Goal: Task Accomplishment & Management: Complete application form

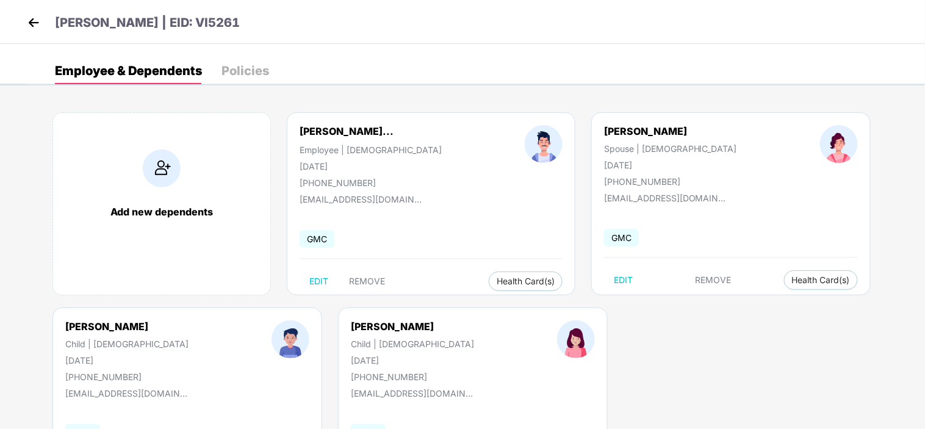
click at [35, 24] on img at bounding box center [33, 22] width 18 height 18
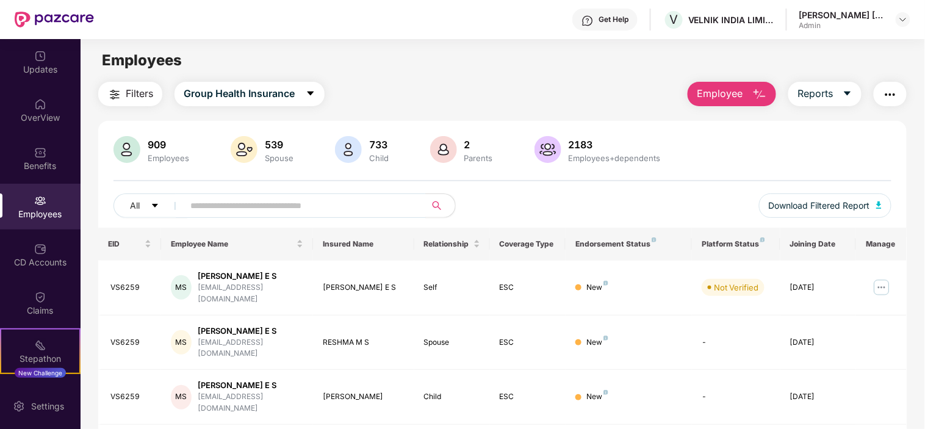
click at [889, 93] on img "button" at bounding box center [890, 94] width 15 height 15
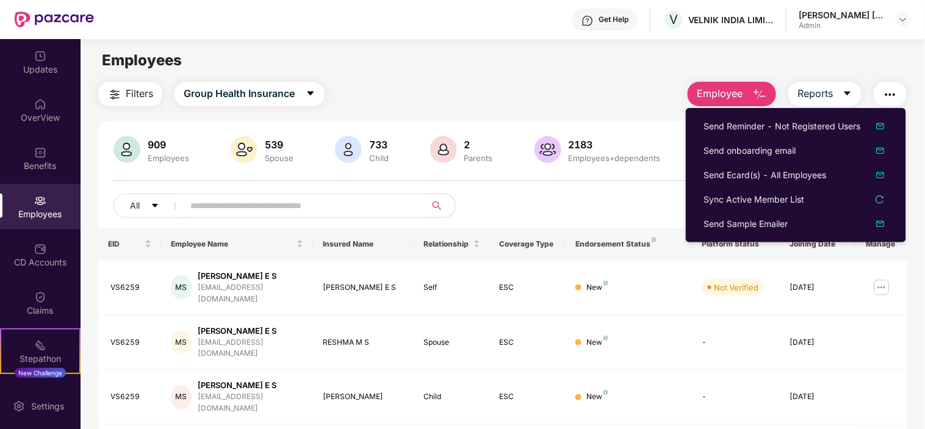
click at [855, 51] on div "Employees" at bounding box center [503, 60] width 844 height 23
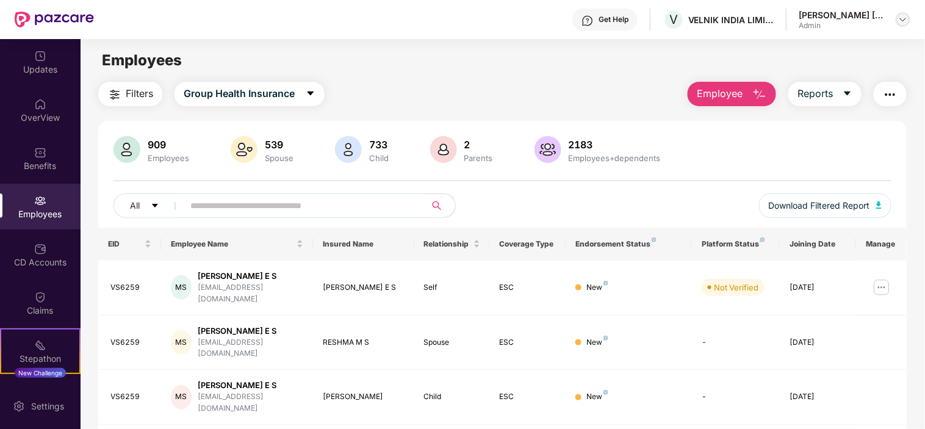
click at [901, 13] on div at bounding box center [903, 19] width 15 height 15
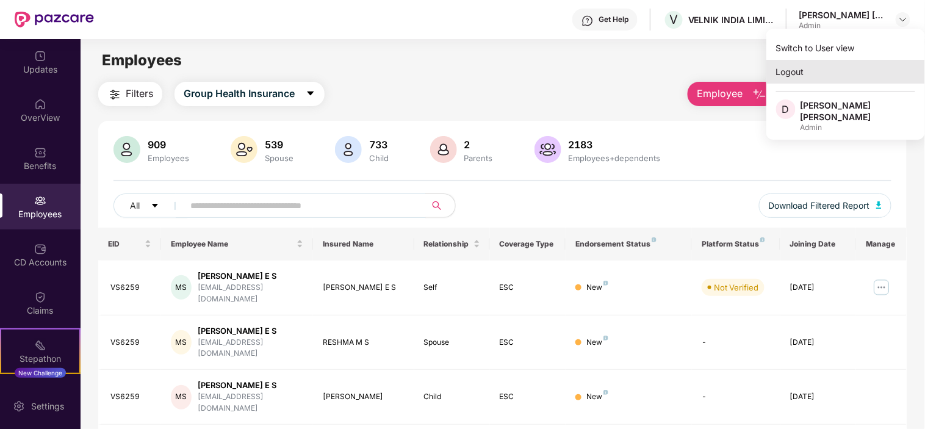
click at [793, 69] on div "Logout" at bounding box center [845, 72] width 159 height 24
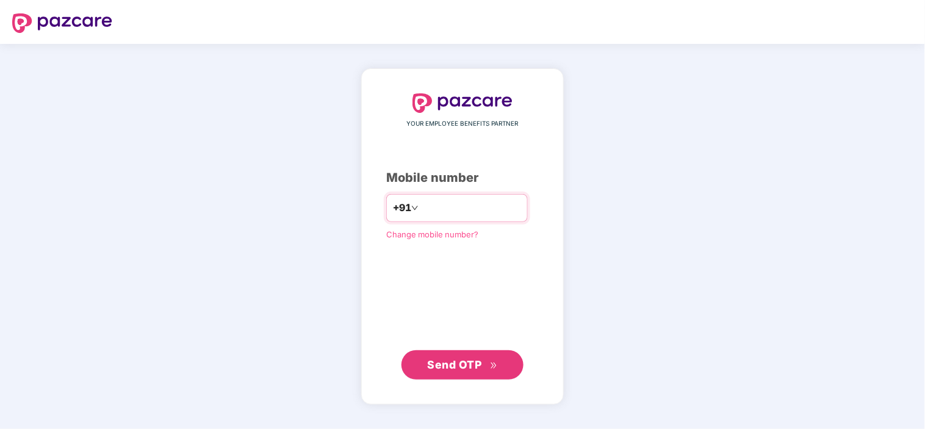
click at [441, 204] on input "number" at bounding box center [471, 208] width 100 height 20
click at [448, 209] on input "number" at bounding box center [471, 208] width 100 height 20
type input "**********"
click at [491, 372] on span "Send OTP" at bounding box center [463, 364] width 70 height 17
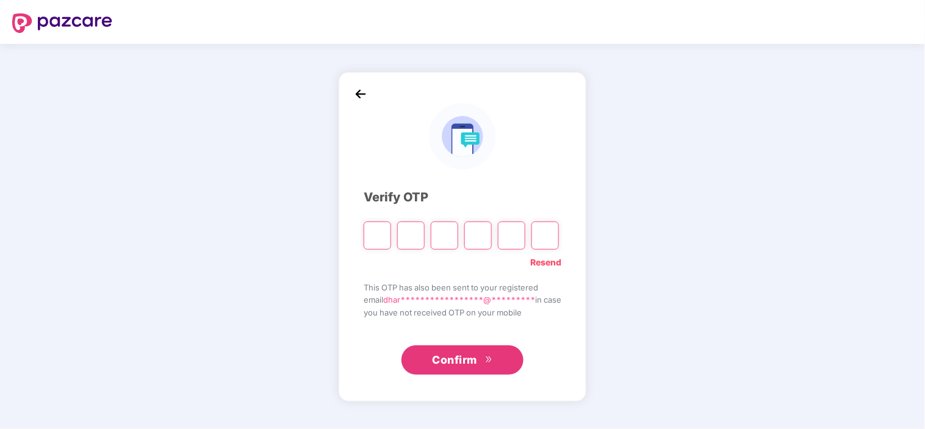
type input "*"
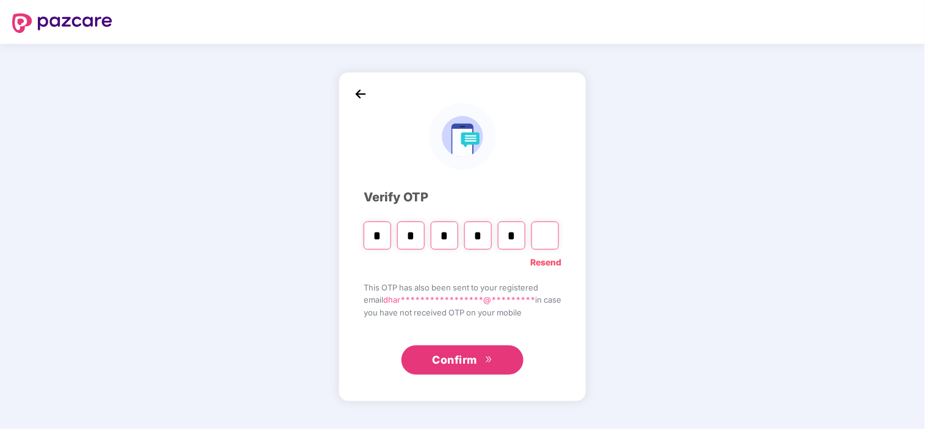
type input "*"
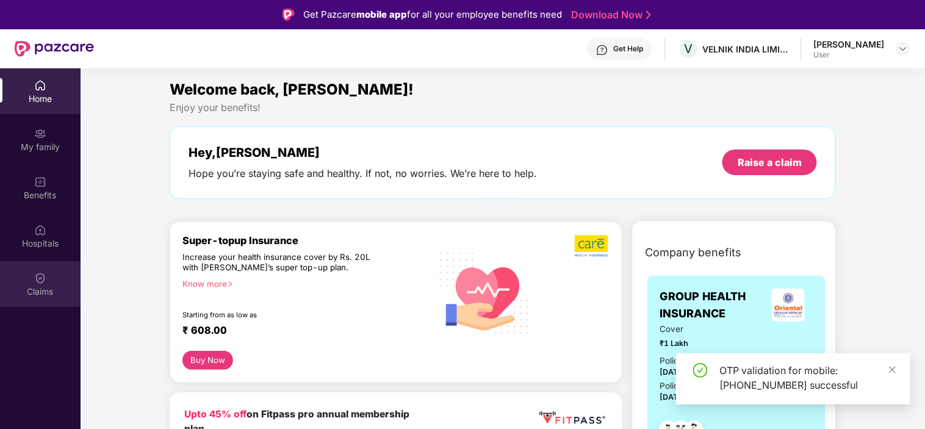
click at [40, 299] on div "Claims" at bounding box center [40, 284] width 81 height 46
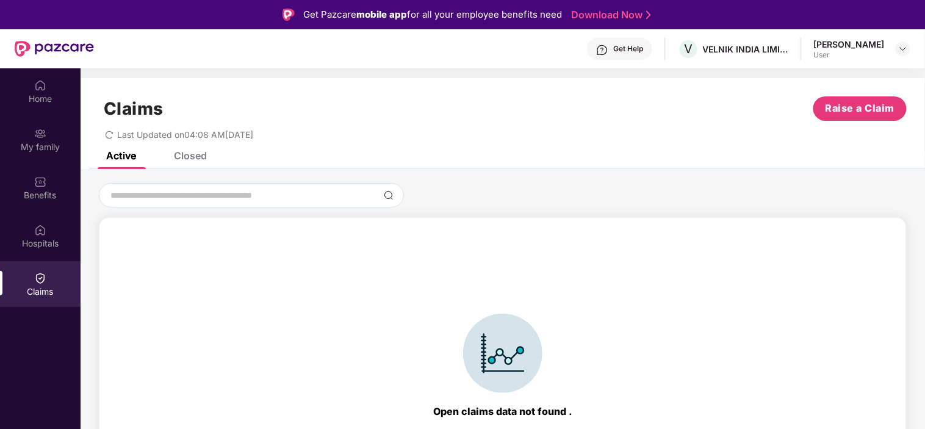
click at [198, 154] on div "Closed" at bounding box center [190, 155] width 33 height 12
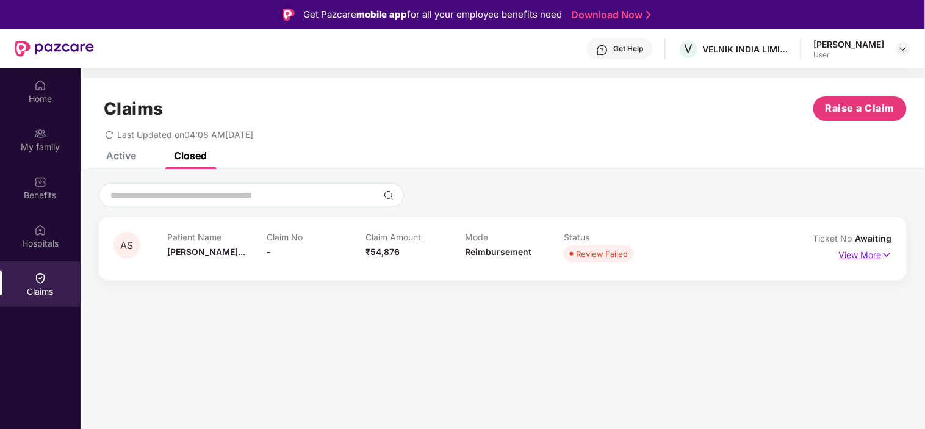
click at [869, 253] on p "View More" at bounding box center [865, 253] width 53 height 16
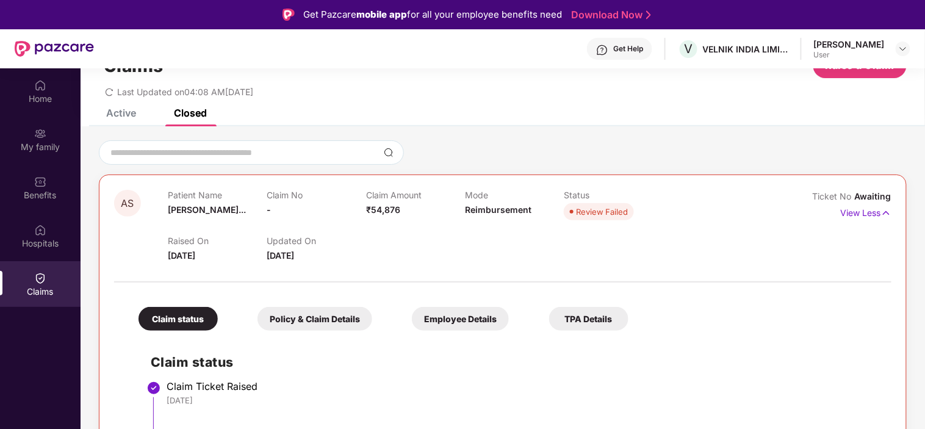
scroll to position [68, 0]
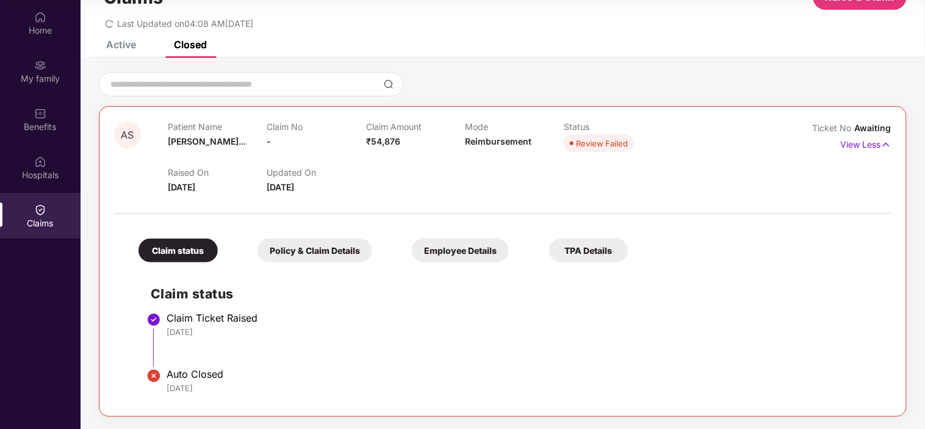
click at [594, 138] on div "Review Failed" at bounding box center [602, 143] width 52 height 12
click at [165, 247] on div "Claim status" at bounding box center [177, 251] width 79 height 24
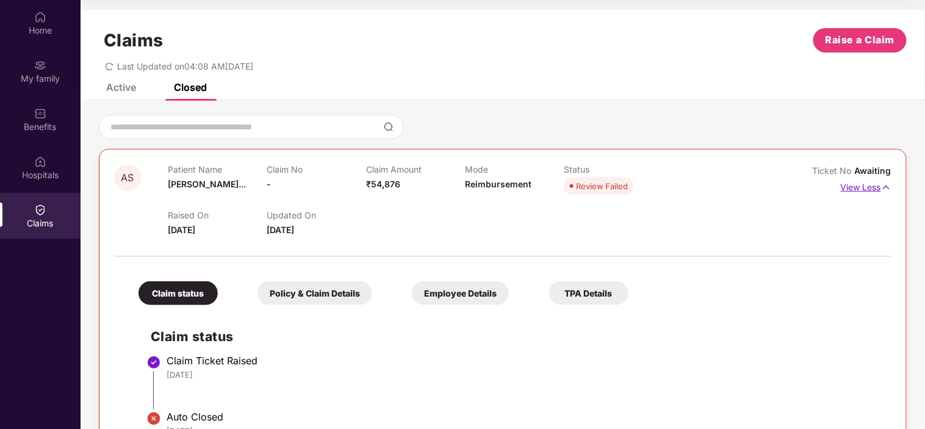
click at [863, 192] on p "View Less" at bounding box center [866, 186] width 51 height 16
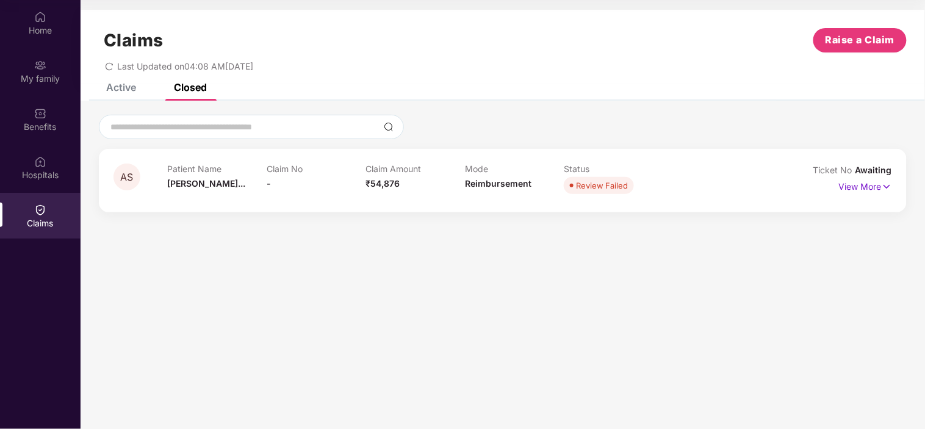
click at [598, 186] on div "Review Failed" at bounding box center [602, 185] width 52 height 12
click at [882, 185] on img at bounding box center [887, 186] width 10 height 13
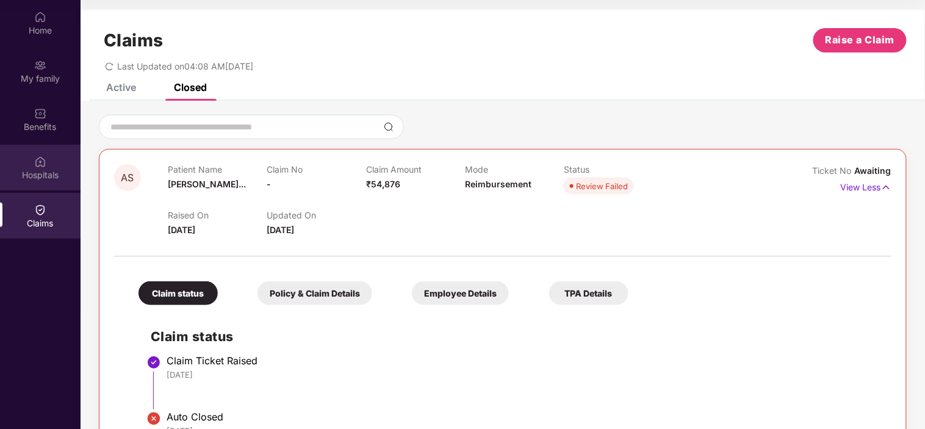
click at [37, 177] on div "Hospitals" at bounding box center [40, 175] width 81 height 12
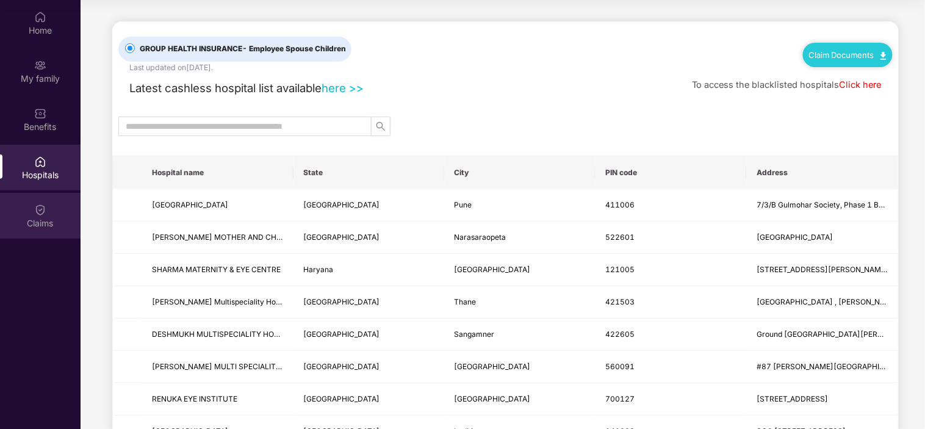
click at [46, 223] on div "Claims" at bounding box center [40, 223] width 81 height 12
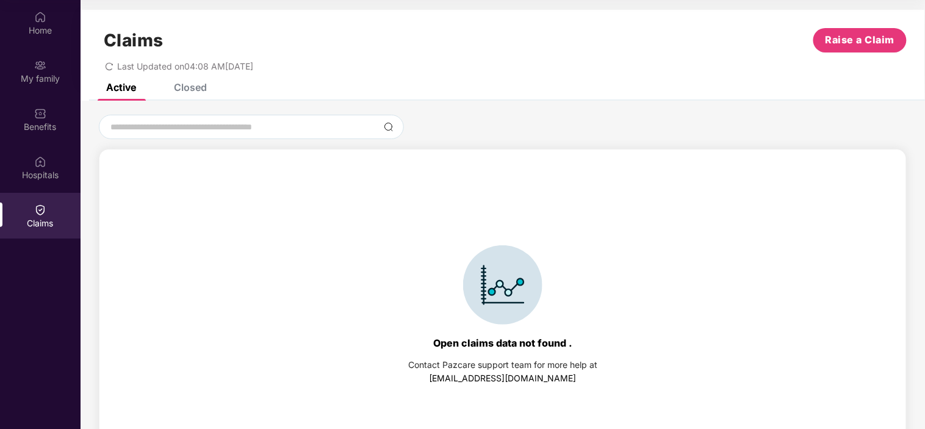
click at [190, 90] on div "Closed" at bounding box center [190, 87] width 33 height 12
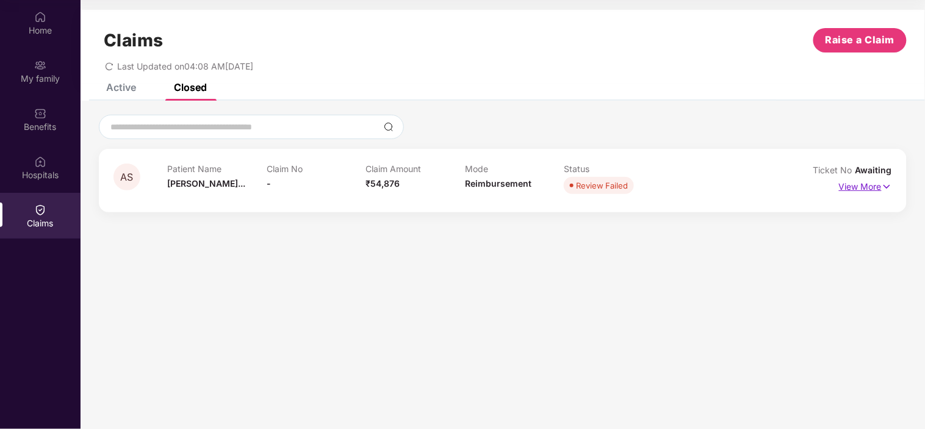
click at [850, 182] on p "View More" at bounding box center [865, 185] width 53 height 16
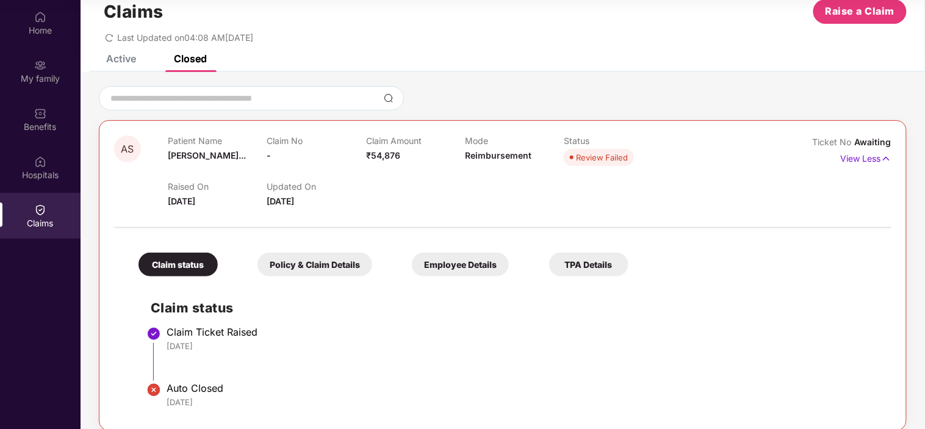
scroll to position [43, 0]
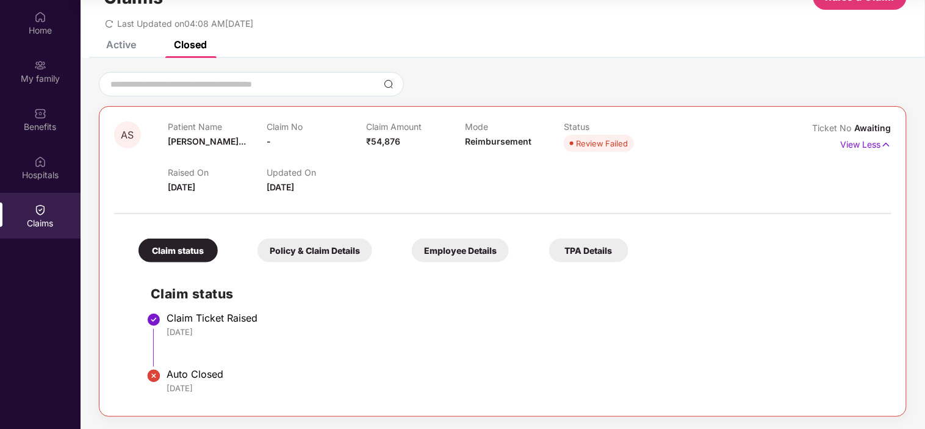
click at [325, 246] on div "Policy & Claim Details" at bounding box center [314, 251] width 115 height 24
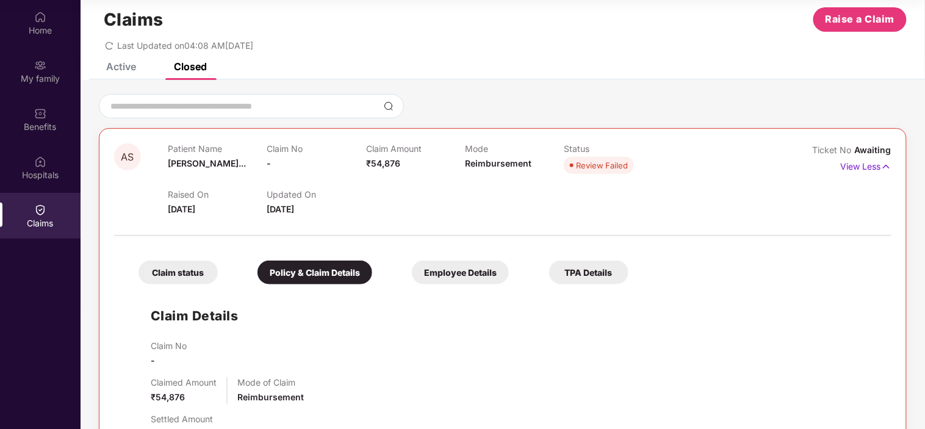
scroll to position [0, 0]
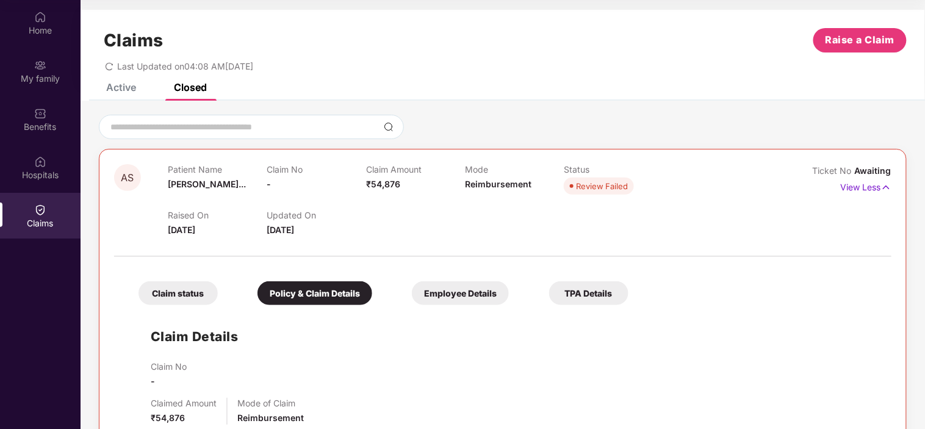
click at [445, 287] on div "Employee Details" at bounding box center [460, 293] width 97 height 24
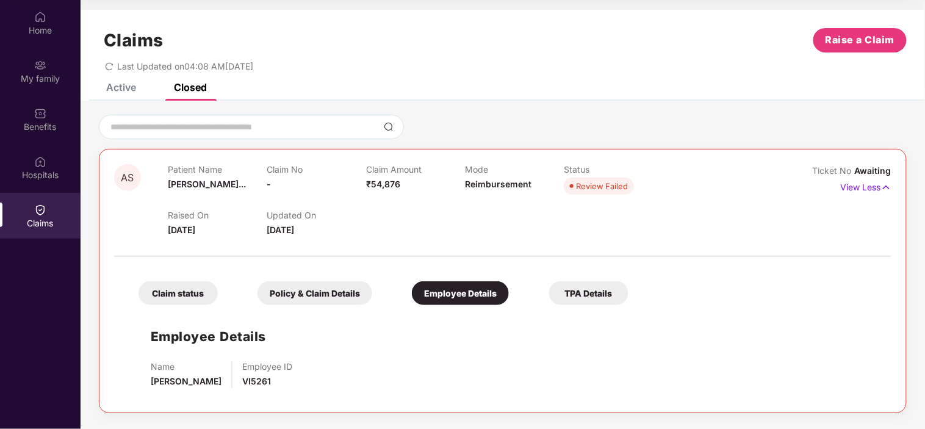
click at [595, 297] on div "TPA Details" at bounding box center [588, 293] width 79 height 24
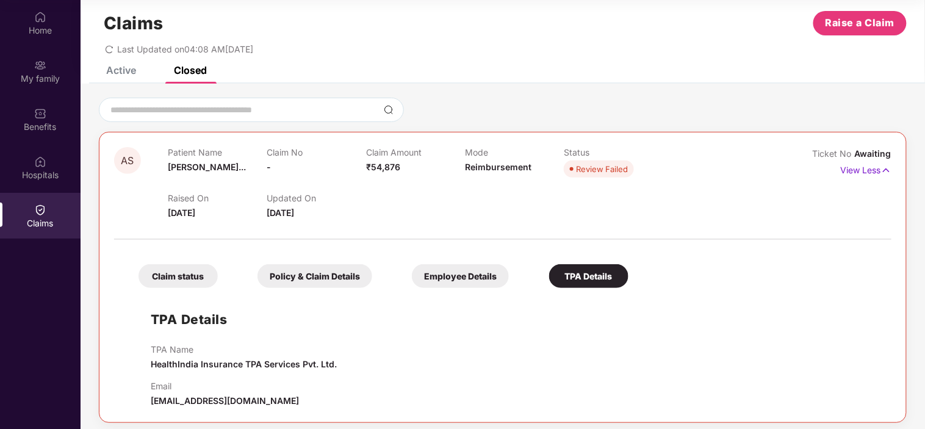
scroll to position [23, 0]
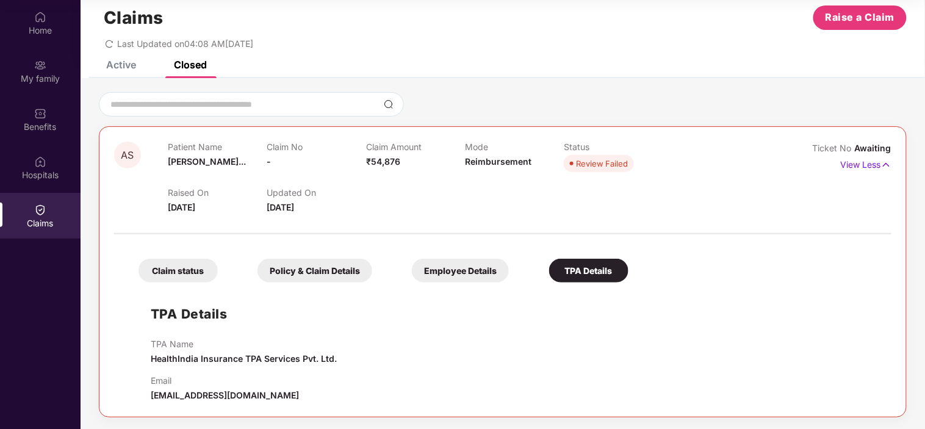
click at [190, 265] on div "Claim status" at bounding box center [177, 271] width 79 height 24
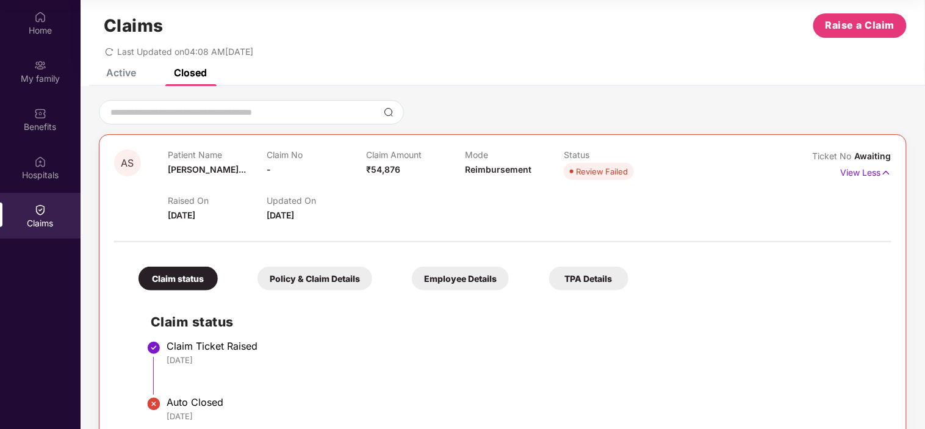
scroll to position [0, 0]
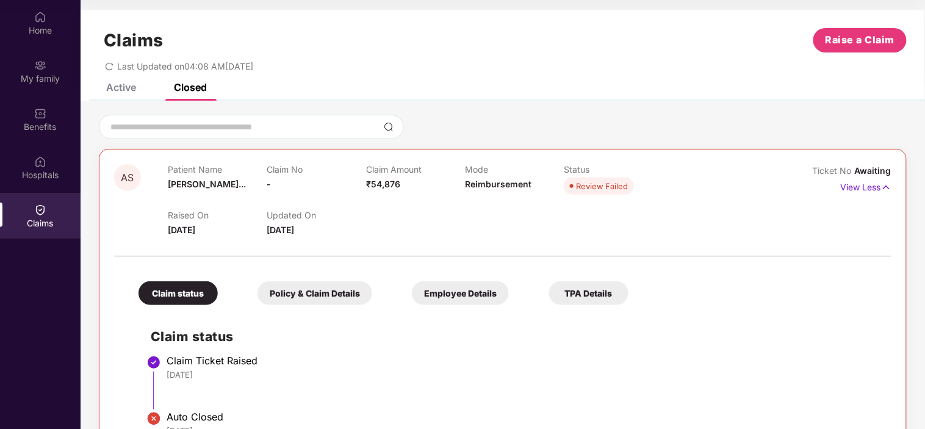
click at [125, 85] on div "Active" at bounding box center [121, 87] width 30 height 12
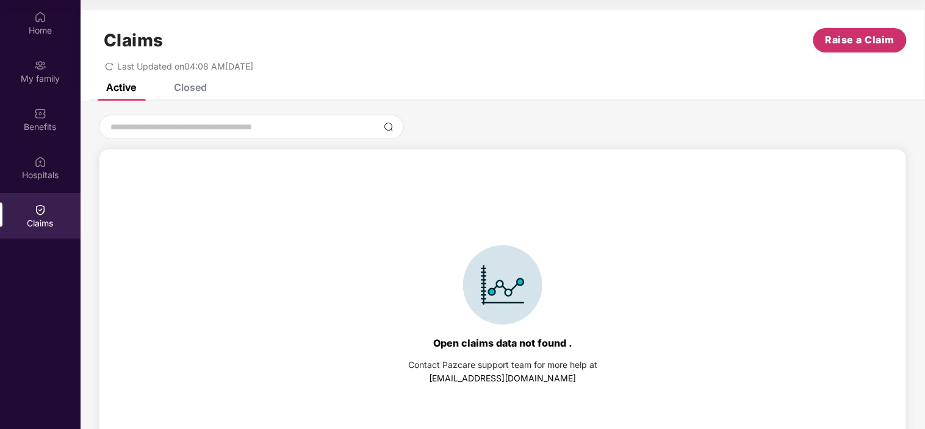
click at [855, 41] on span "Raise a Claim" at bounding box center [861, 39] width 70 height 15
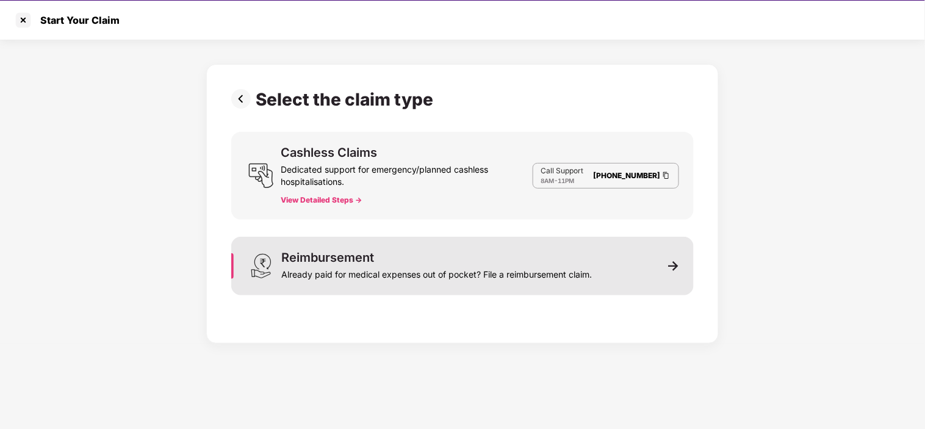
click at [574, 270] on div "Already paid for medical expenses out of pocket? File a reimbursement claim." at bounding box center [436, 272] width 311 height 17
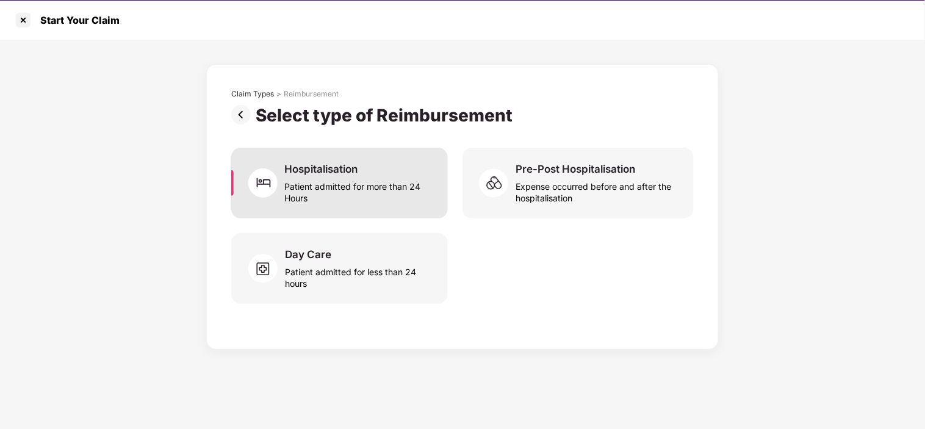
click at [312, 184] on div "Patient admitted for more than 24 Hours" at bounding box center [359, 190] width 148 height 28
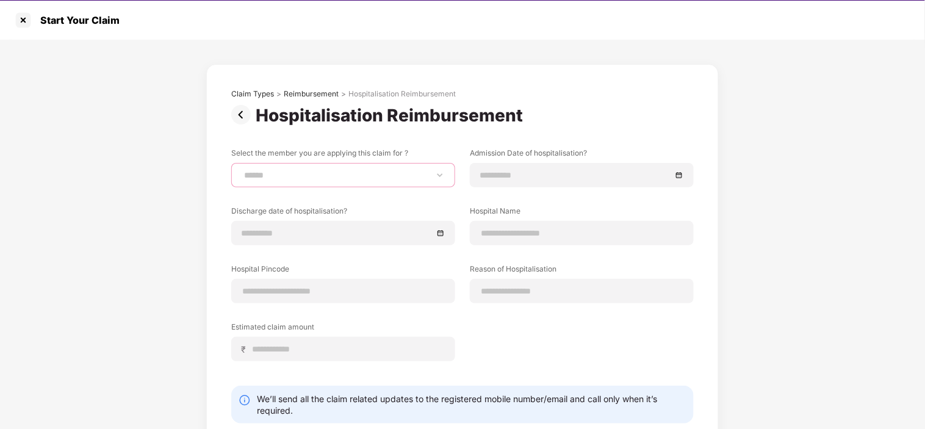
click at [314, 177] on select "**********" at bounding box center [343, 175] width 203 height 10
select select "**********"
click at [242, 170] on select "**********" at bounding box center [343, 175] width 203 height 10
click at [516, 173] on input at bounding box center [575, 174] width 191 height 13
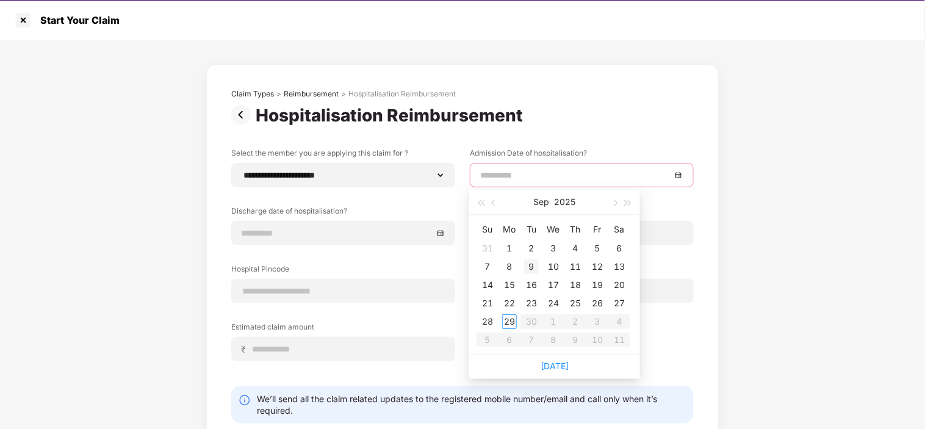
type input "**********"
click at [532, 266] on div "9" at bounding box center [531, 266] width 15 height 15
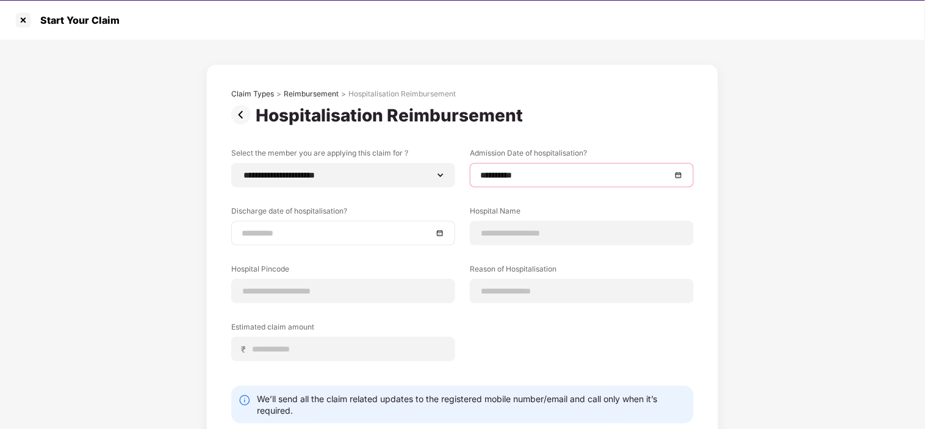
click at [281, 228] on input at bounding box center [337, 232] width 191 height 13
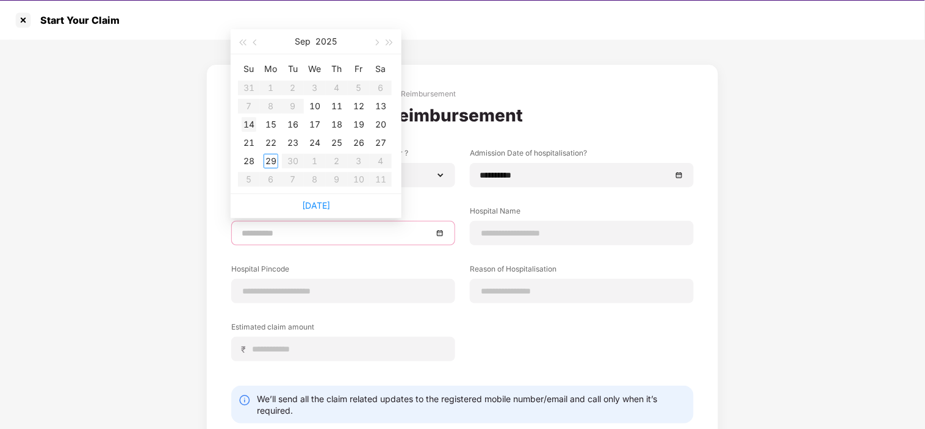
type input "**********"
click at [255, 121] on div "14" at bounding box center [249, 124] width 15 height 15
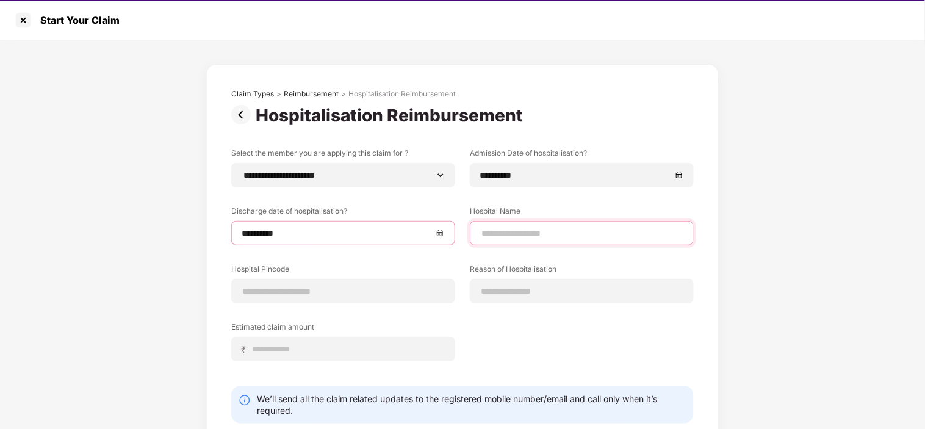
click at [509, 235] on input at bounding box center [581, 233] width 203 height 13
type input "**********"
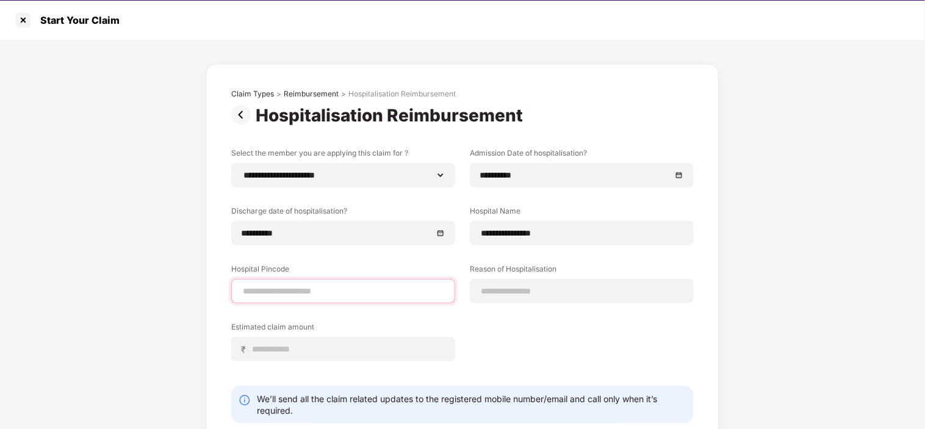
click at [356, 287] on input at bounding box center [343, 291] width 203 height 13
type input "******"
select select "******"
select select "**********"
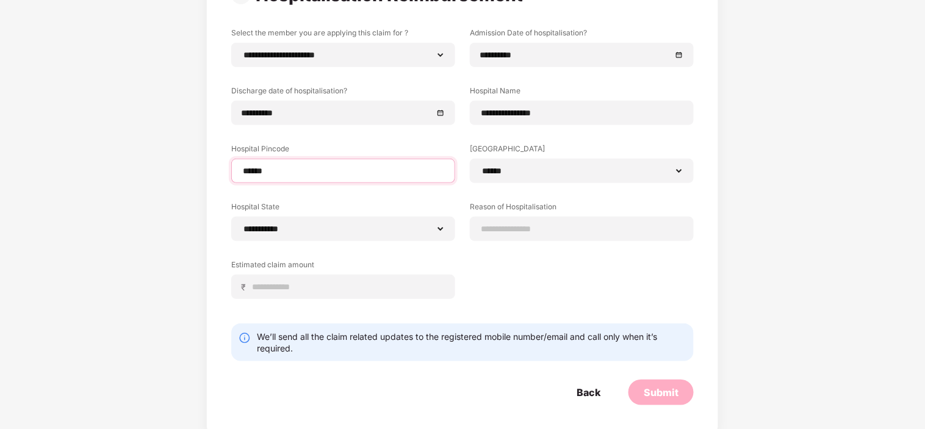
scroll to position [126, 0]
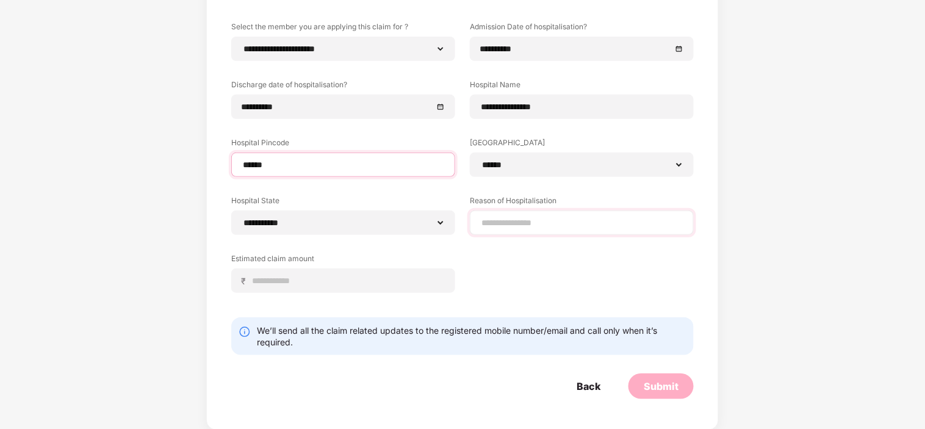
type input "******"
click at [511, 221] on input at bounding box center [581, 223] width 203 height 13
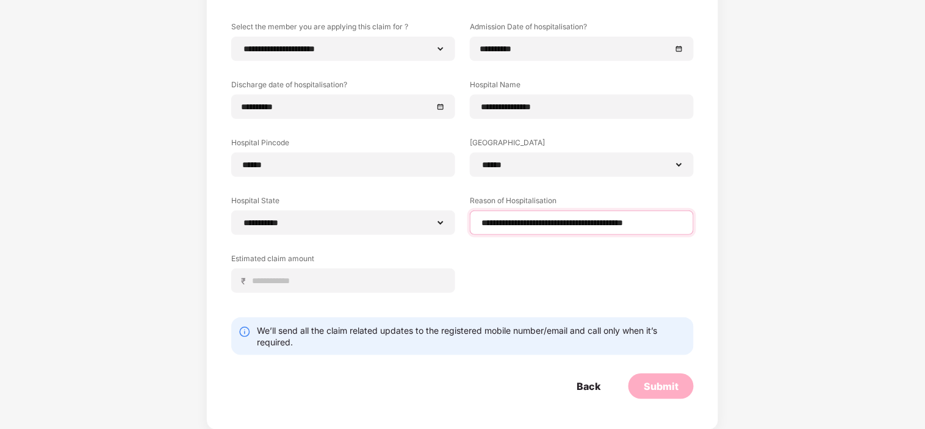
scroll to position [0, 28]
type input "**********"
click at [319, 276] on input at bounding box center [347, 281] width 193 height 13
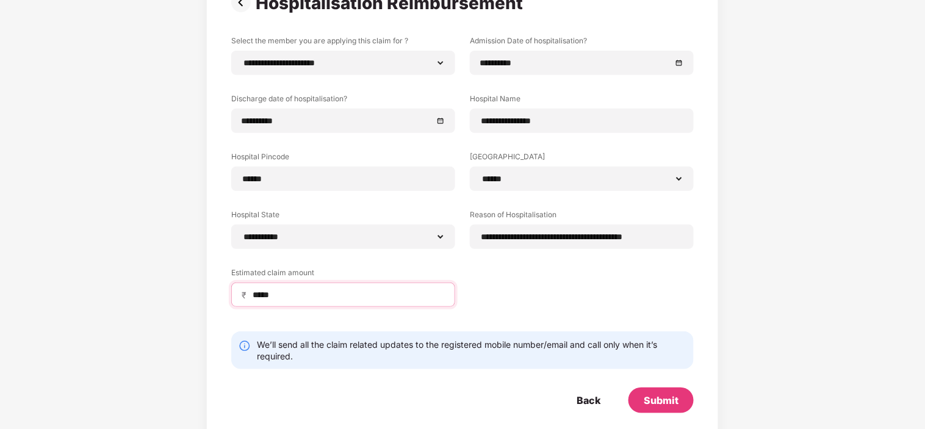
scroll to position [126, 0]
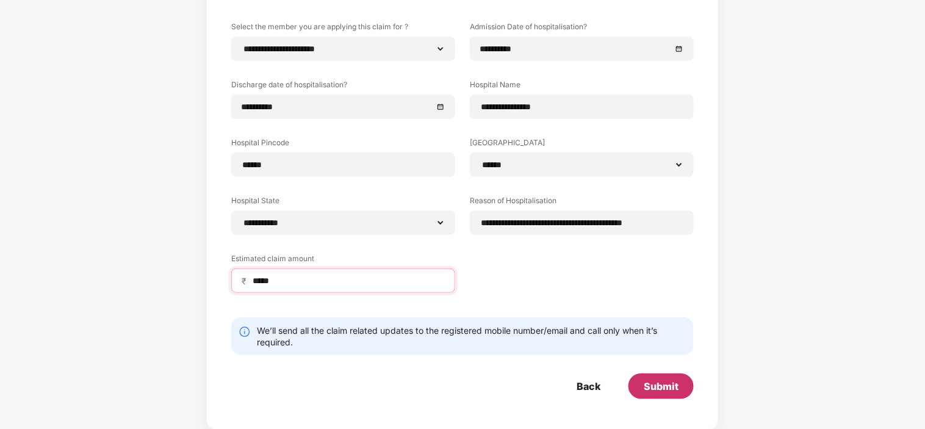
type input "*****"
click at [657, 383] on div "Submit" at bounding box center [661, 386] width 35 height 13
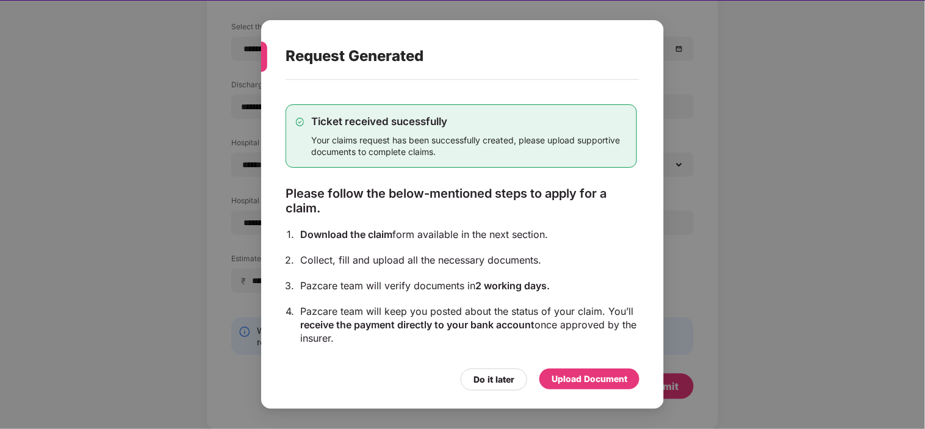
click at [580, 378] on div "Upload Document" at bounding box center [590, 378] width 76 height 13
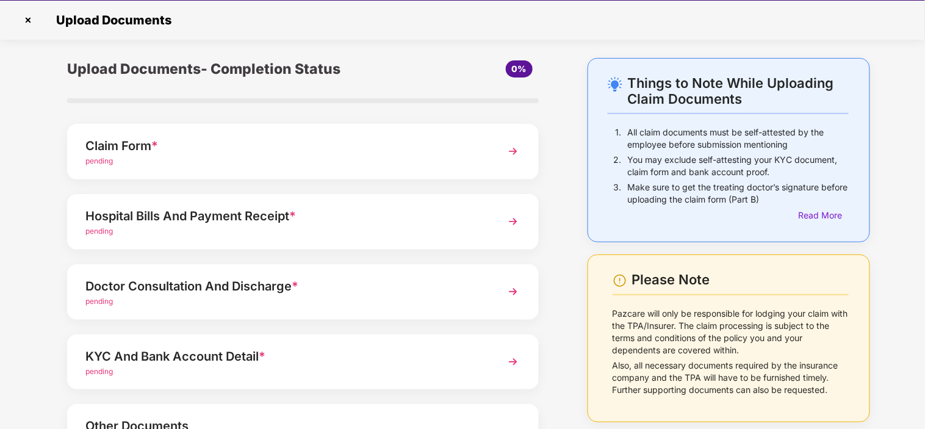
click at [149, 147] on div "Claim Form *" at bounding box center [284, 146] width 398 height 20
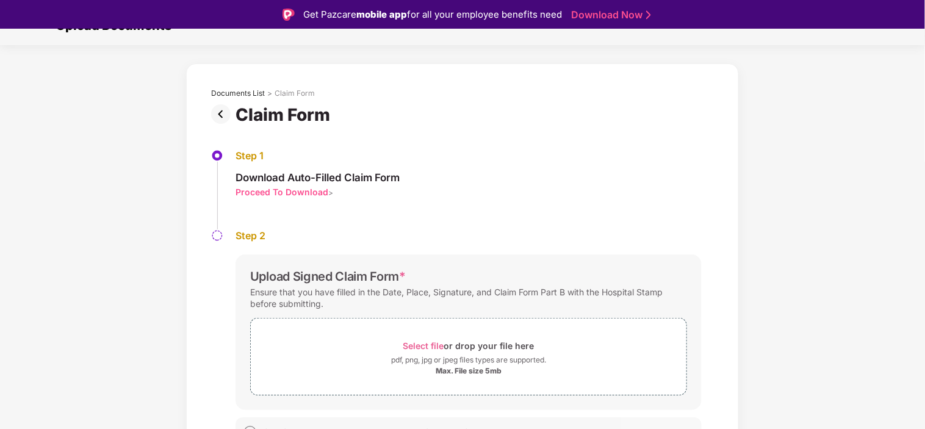
scroll to position [43, 0]
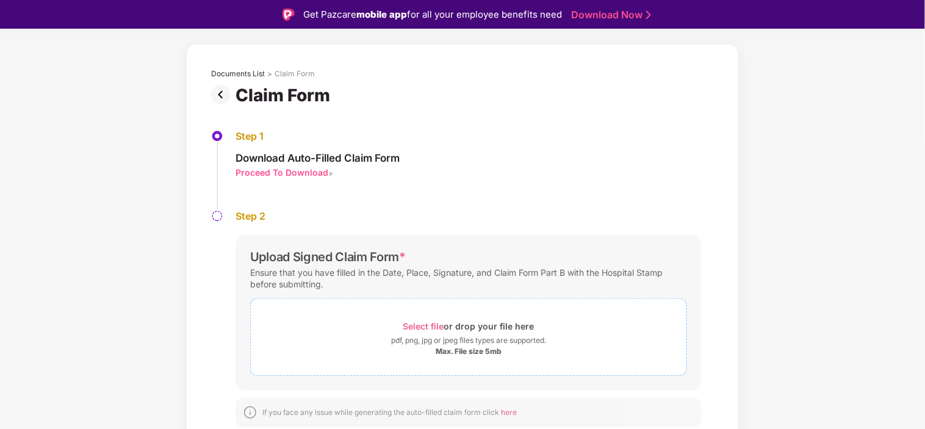
click at [415, 325] on span "Select file" at bounding box center [423, 326] width 41 height 10
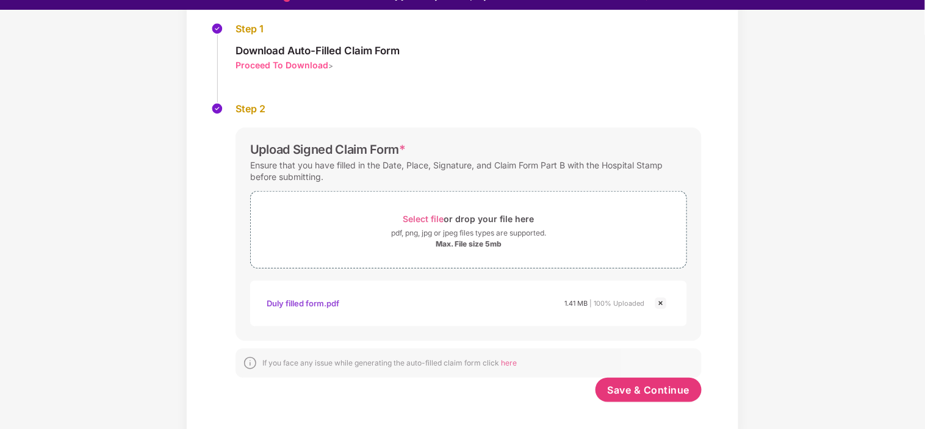
scroll to position [29, 0]
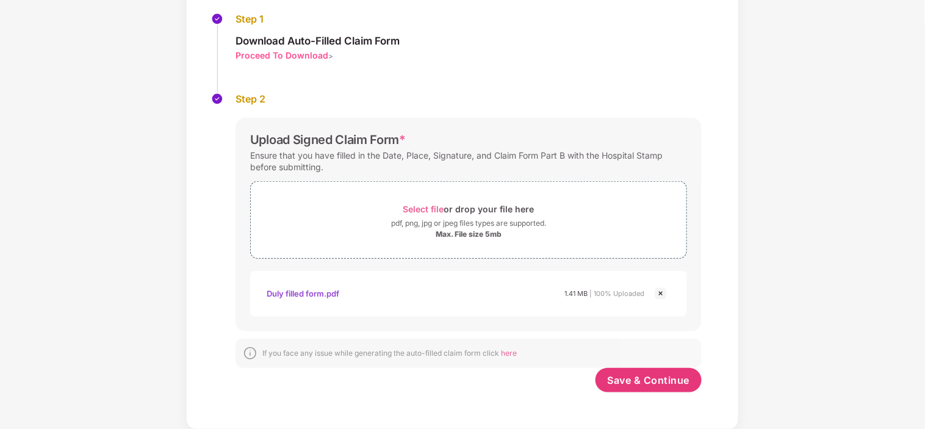
click at [321, 296] on div "Duly filled form.pdf" at bounding box center [303, 293] width 73 height 21
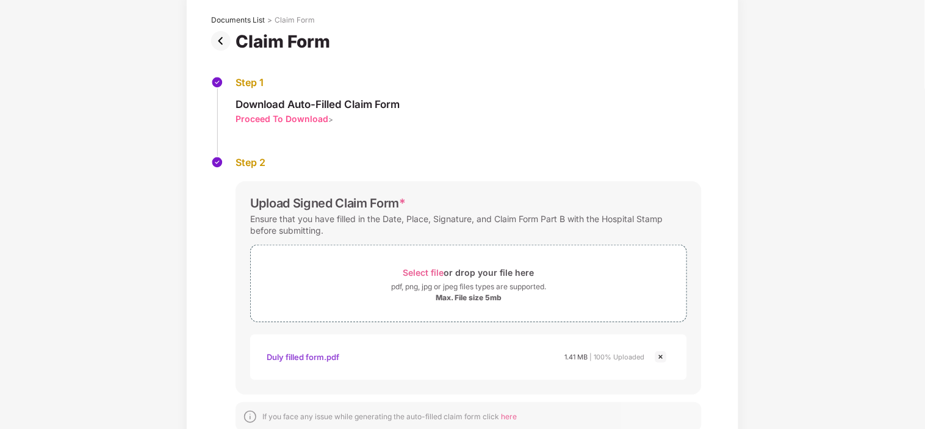
scroll to position [131, 0]
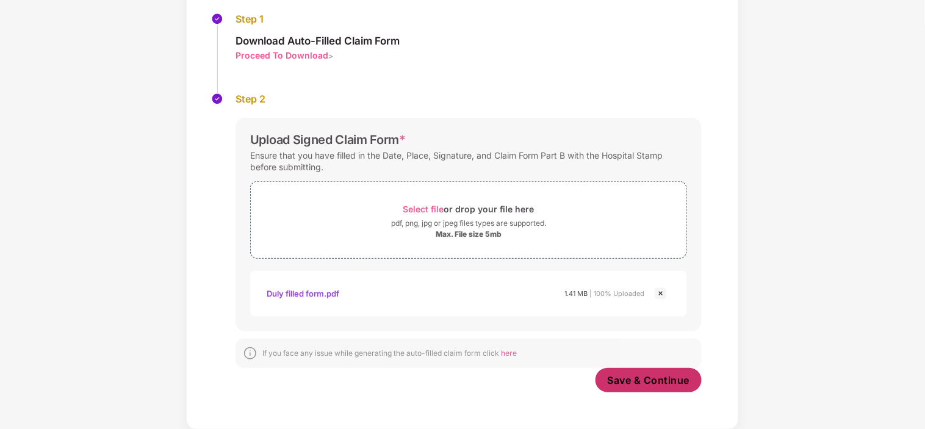
click at [653, 383] on span "Save & Continue" at bounding box center [649, 379] width 82 height 13
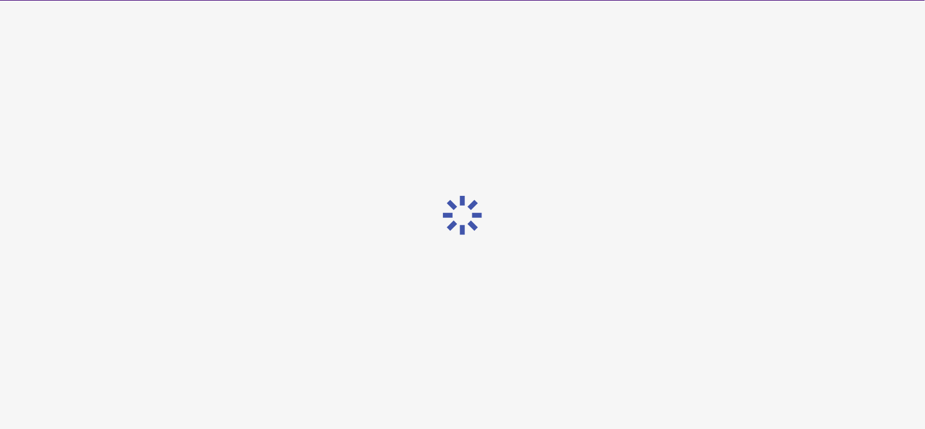
scroll to position [0, 0]
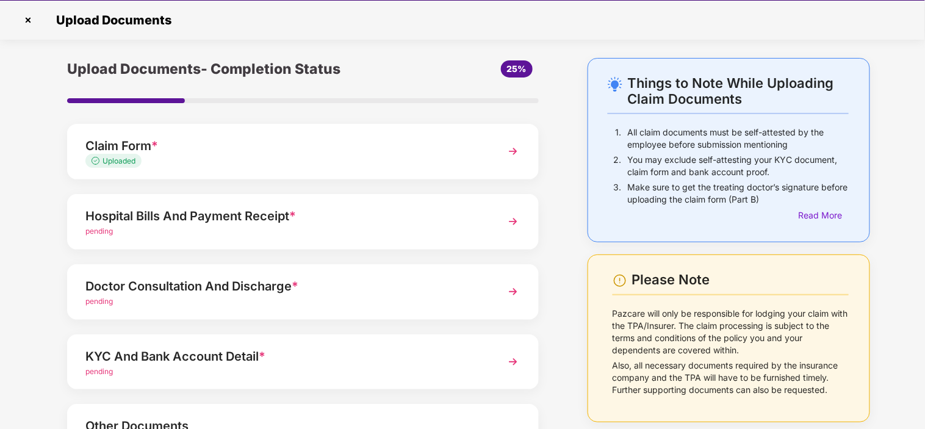
click at [181, 215] on div "Hospital Bills And Payment Receipt *" at bounding box center [284, 216] width 398 height 20
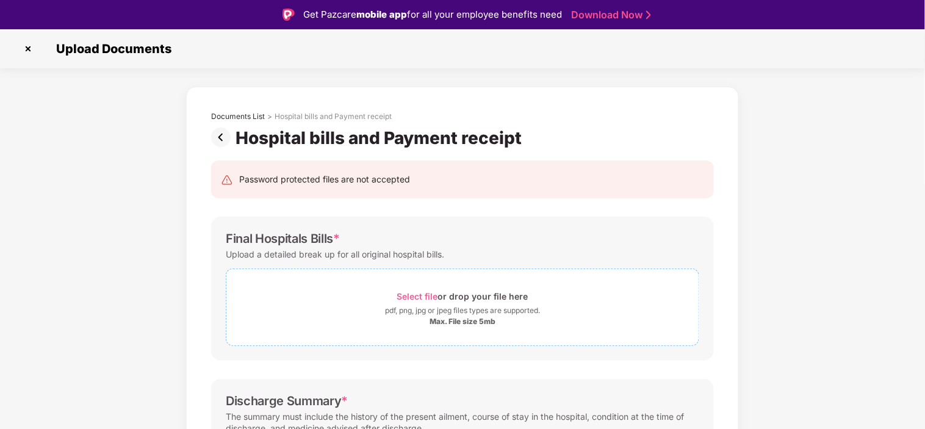
click at [415, 297] on span "Select file" at bounding box center [417, 296] width 41 height 10
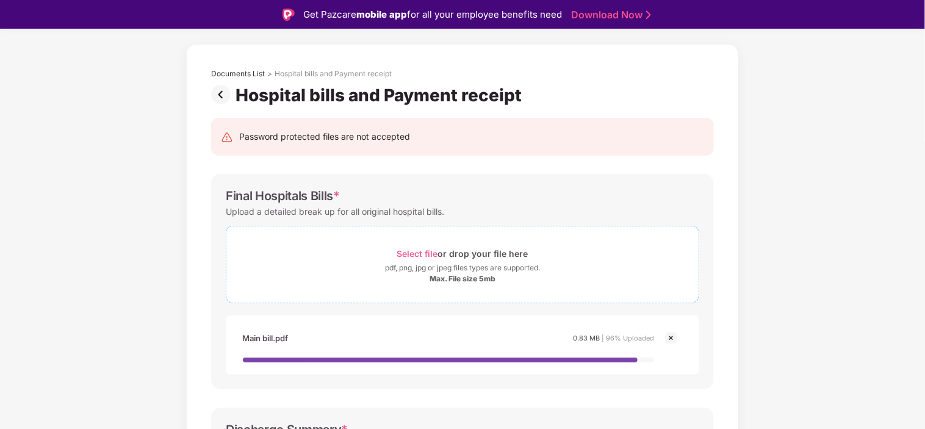
scroll to position [203, 0]
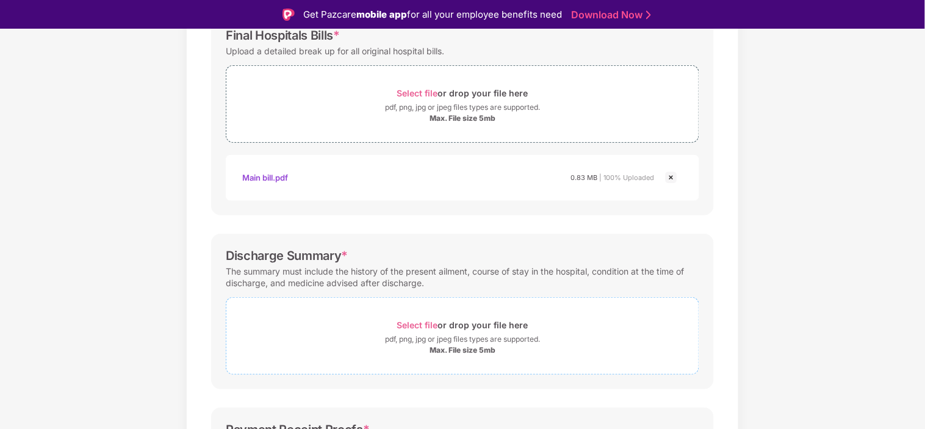
click at [415, 325] on span "Select file" at bounding box center [417, 325] width 41 height 10
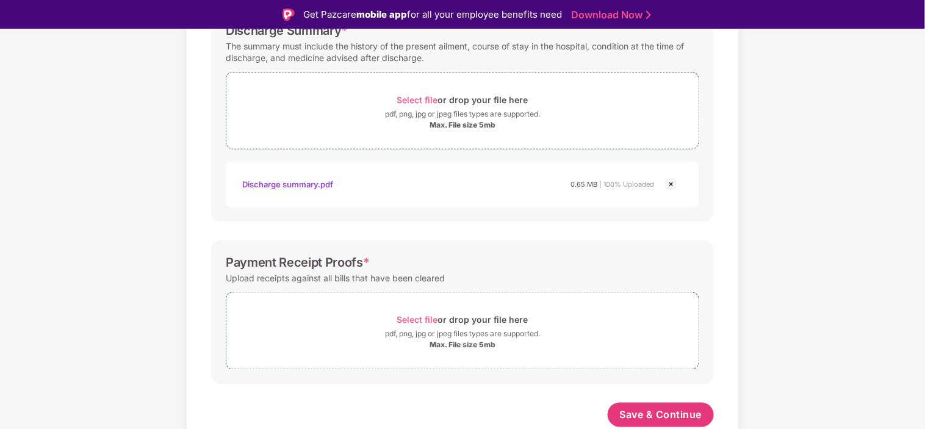
scroll to position [428, 0]
click at [309, 184] on div "Discharge summary.pdf" at bounding box center [288, 184] width 91 height 21
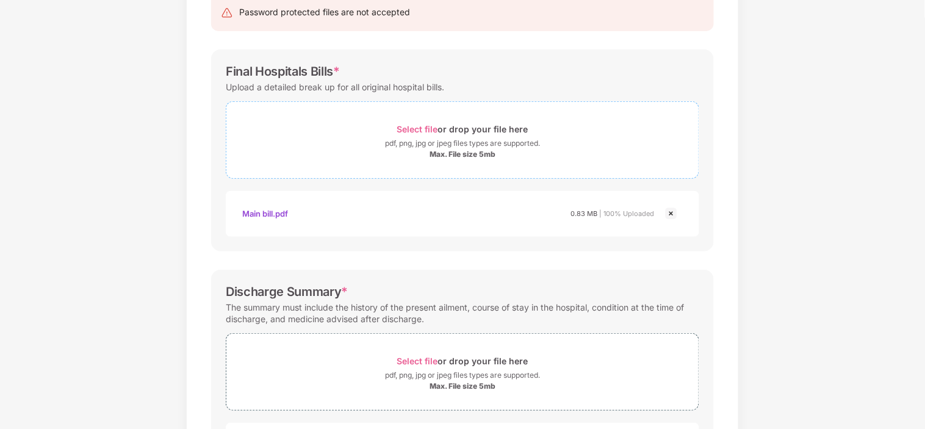
scroll to position [89, 0]
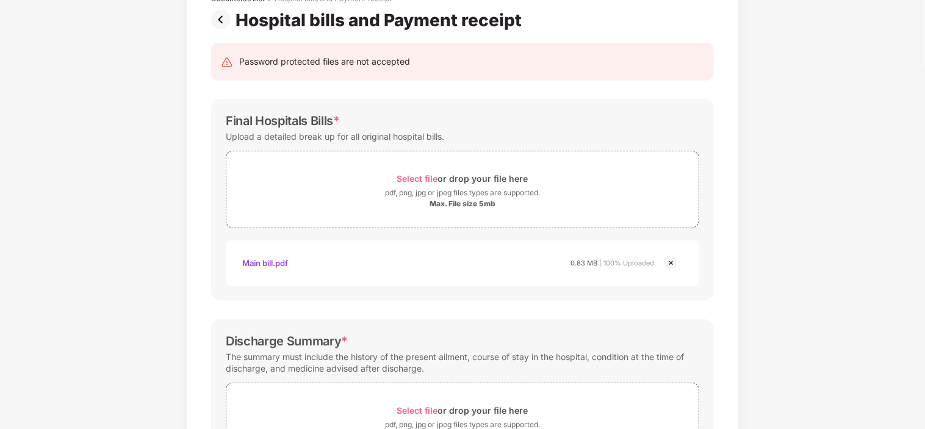
click at [667, 264] on img at bounding box center [671, 263] width 15 height 15
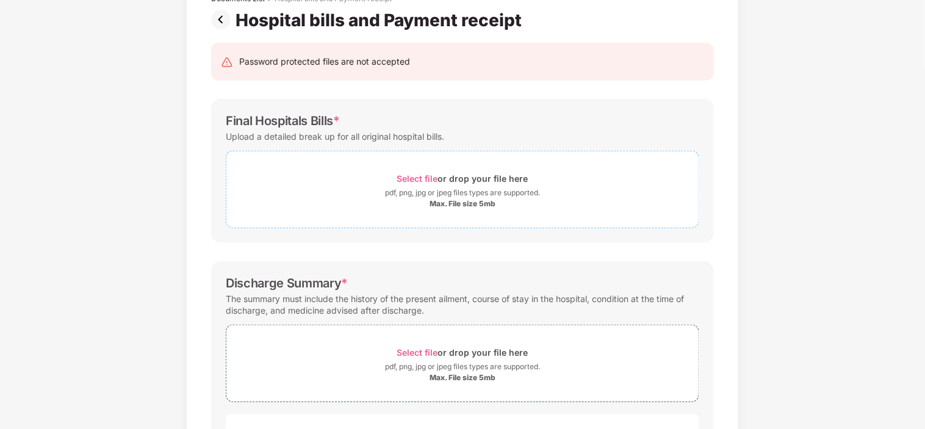
click at [412, 176] on span "Select file" at bounding box center [417, 178] width 41 height 10
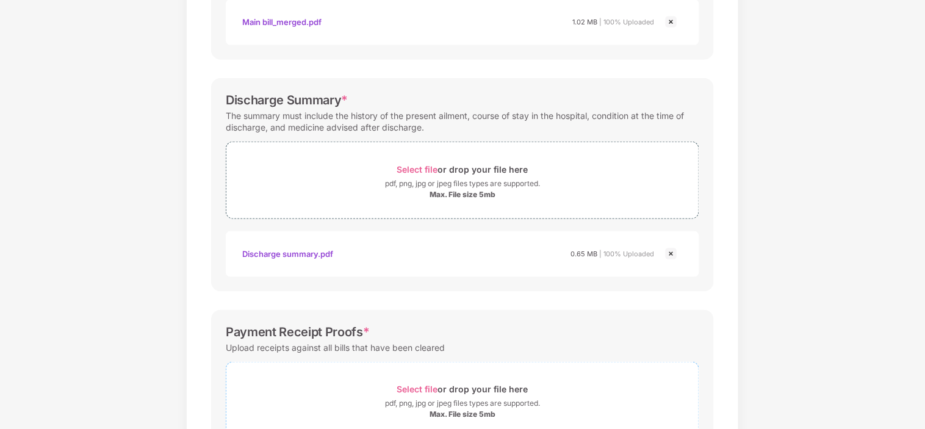
scroll to position [428, 0]
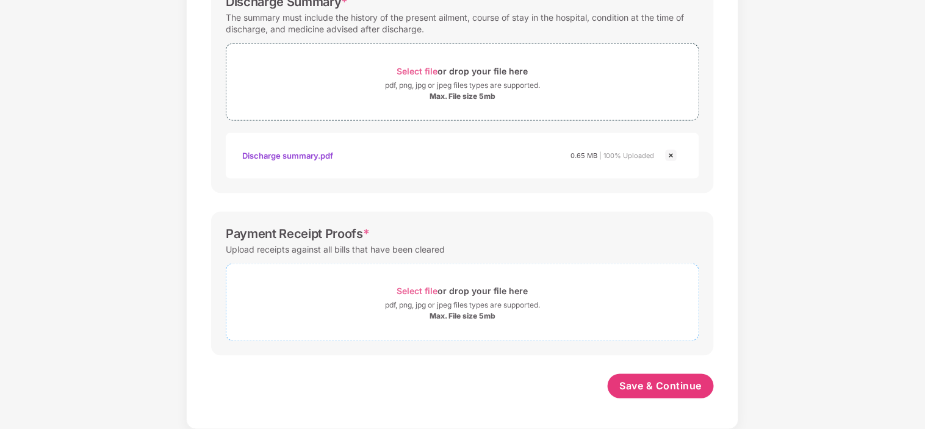
click at [409, 289] on span "Select file" at bounding box center [417, 291] width 41 height 10
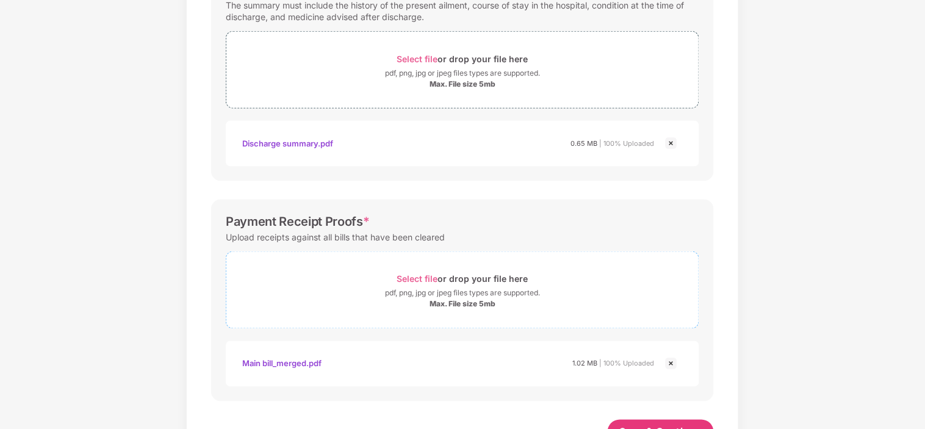
scroll to position [486, 0]
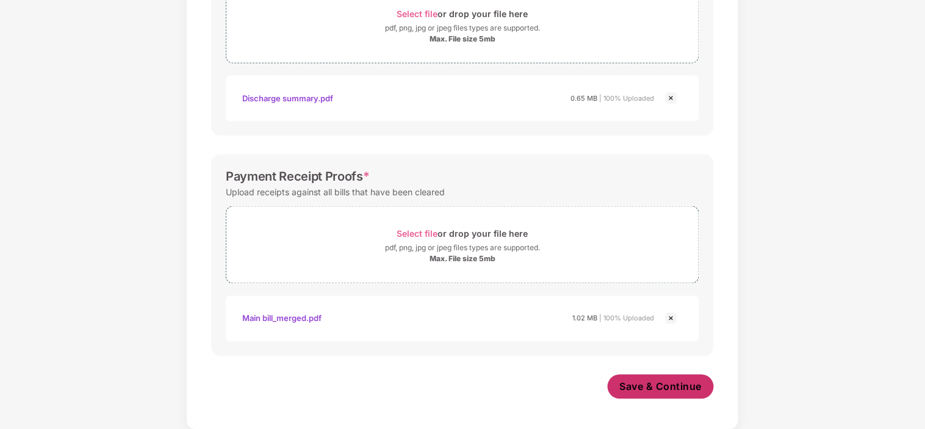
click at [660, 387] on span "Save & Continue" at bounding box center [661, 386] width 82 height 13
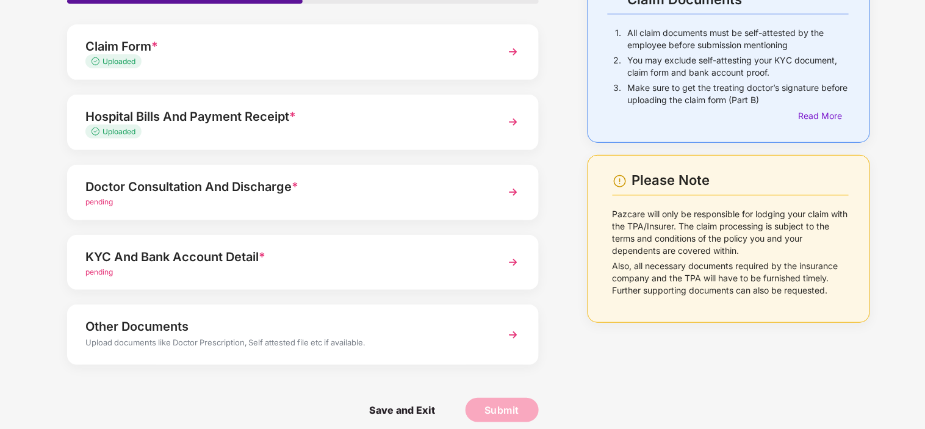
scroll to position [110, 0]
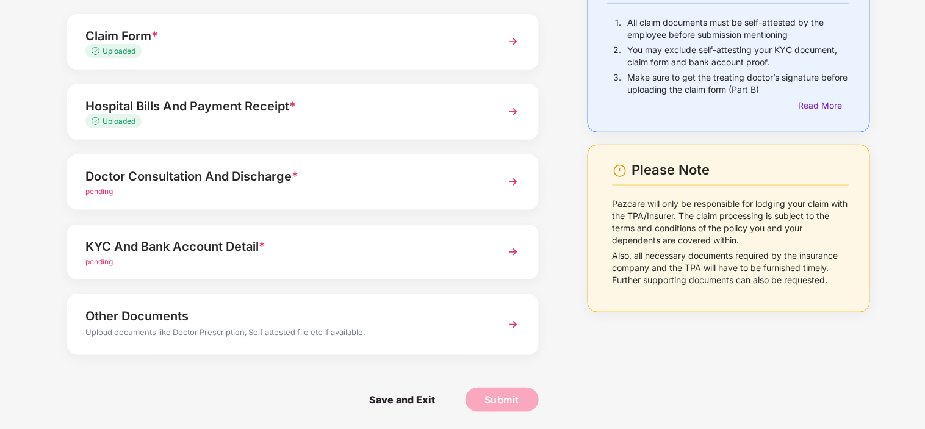
click at [184, 178] on div "Doctor Consultation And Discharge *" at bounding box center [284, 177] width 398 height 20
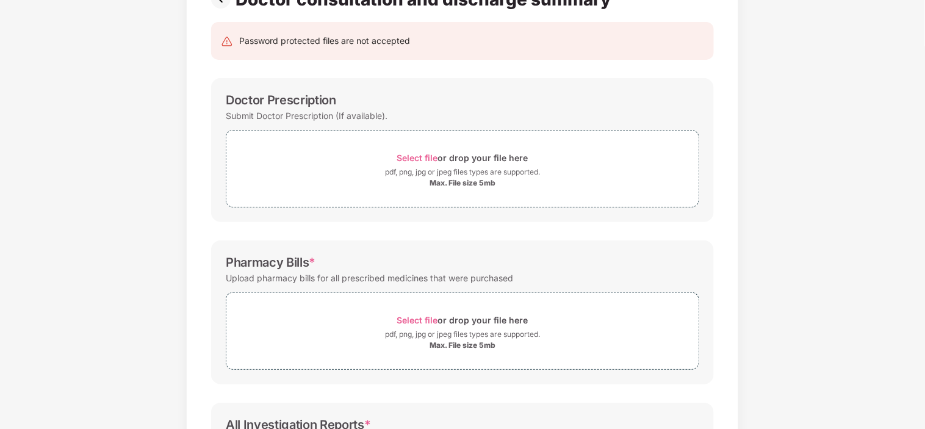
scroll to position [0, 0]
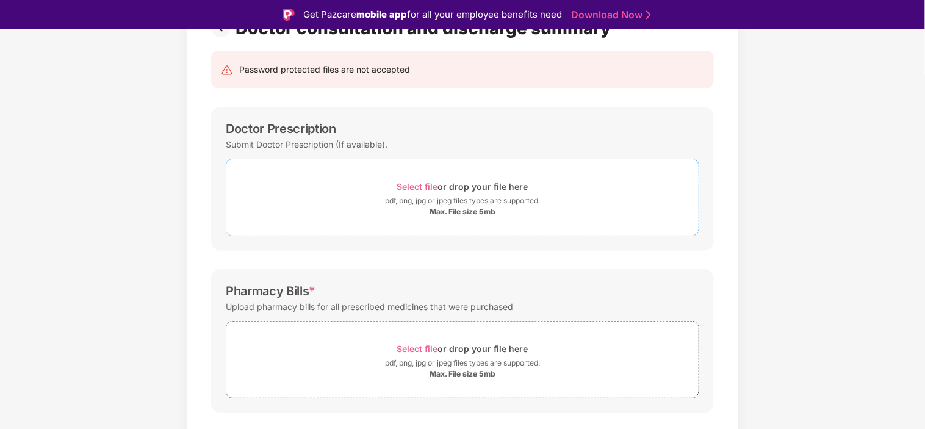
click at [409, 184] on span "Select file" at bounding box center [417, 186] width 41 height 10
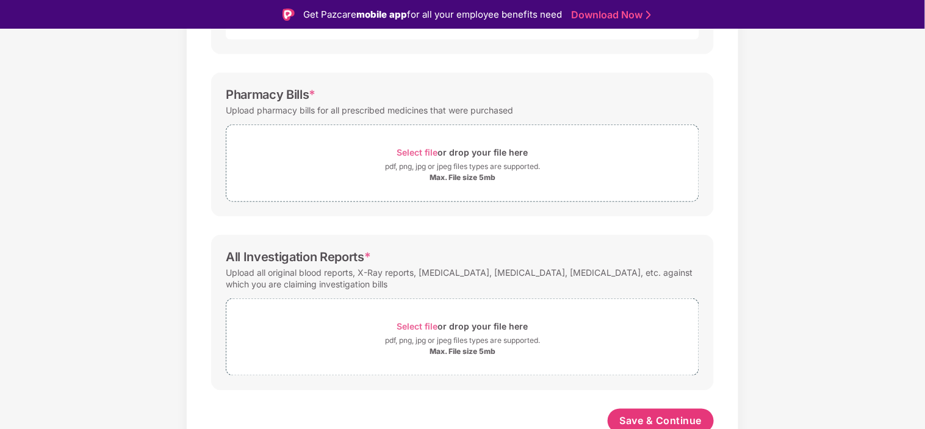
scroll to position [370, 0]
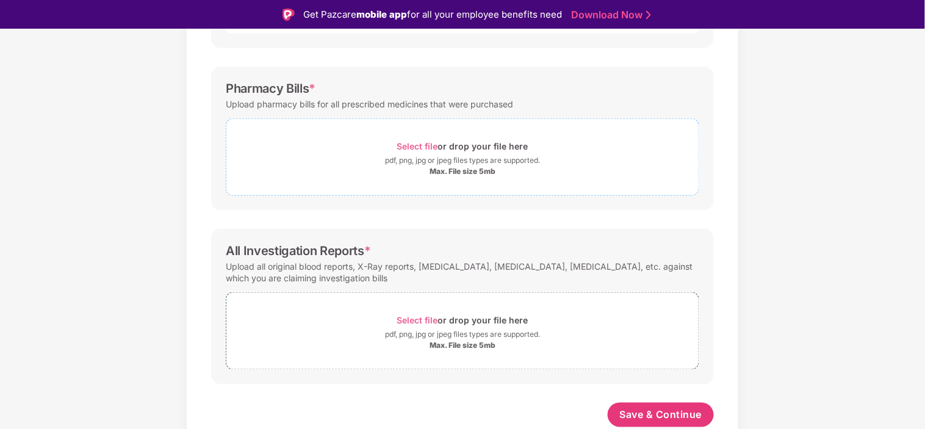
click at [409, 147] on span "Select file" at bounding box center [417, 146] width 41 height 10
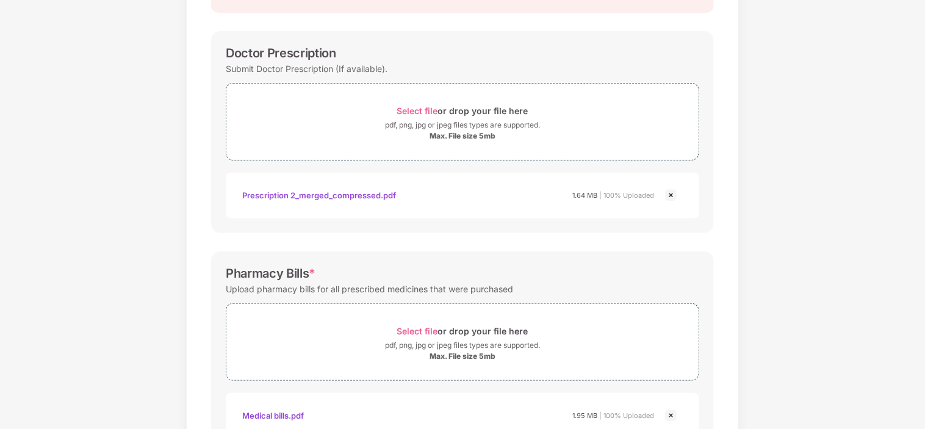
scroll to position [428, 0]
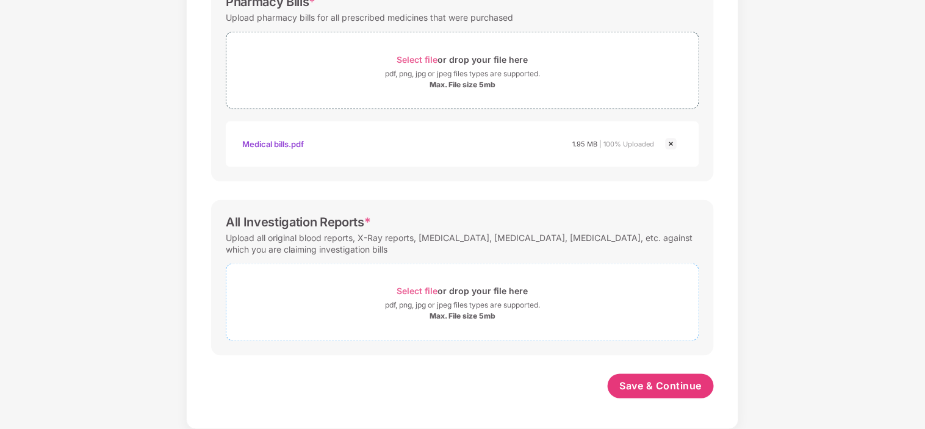
click at [404, 290] on span "Select file" at bounding box center [417, 291] width 41 height 10
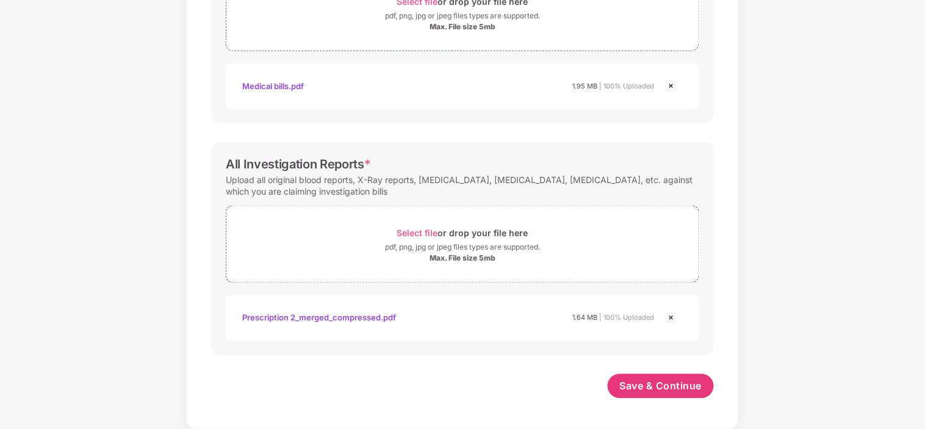
scroll to position [486, 0]
click at [642, 381] on span "Save & Continue" at bounding box center [661, 386] width 82 height 13
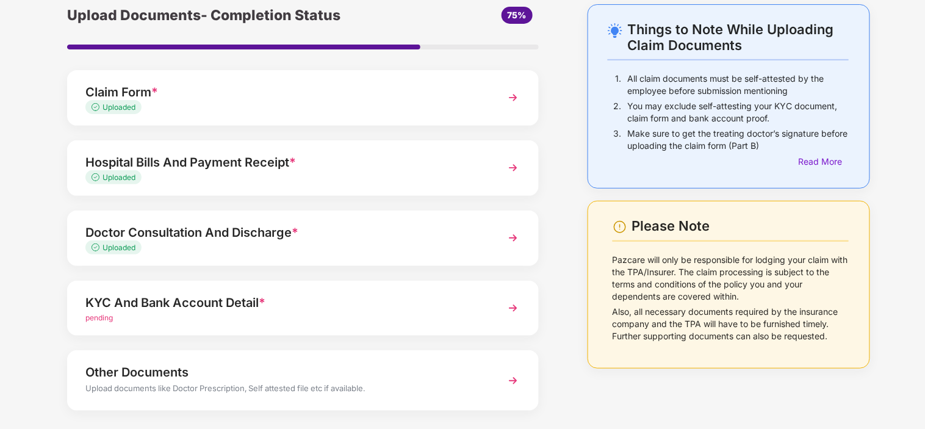
scroll to position [110, 0]
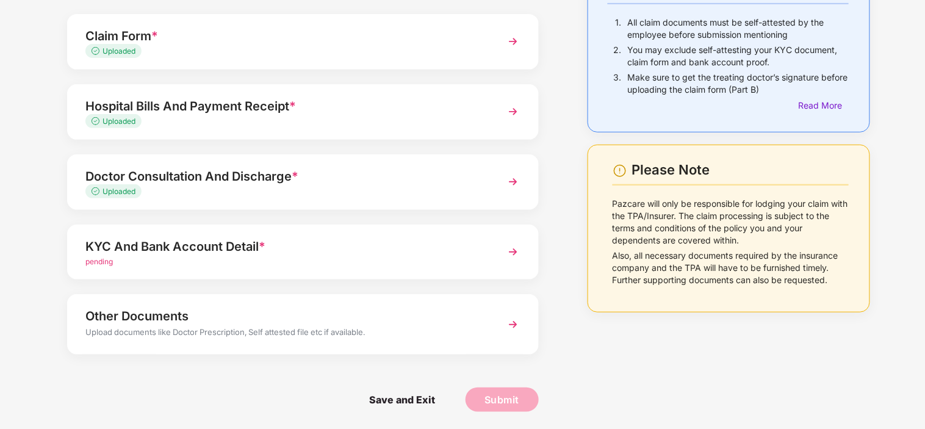
click at [243, 246] on div "KYC And Bank Account Detail *" at bounding box center [284, 247] width 398 height 20
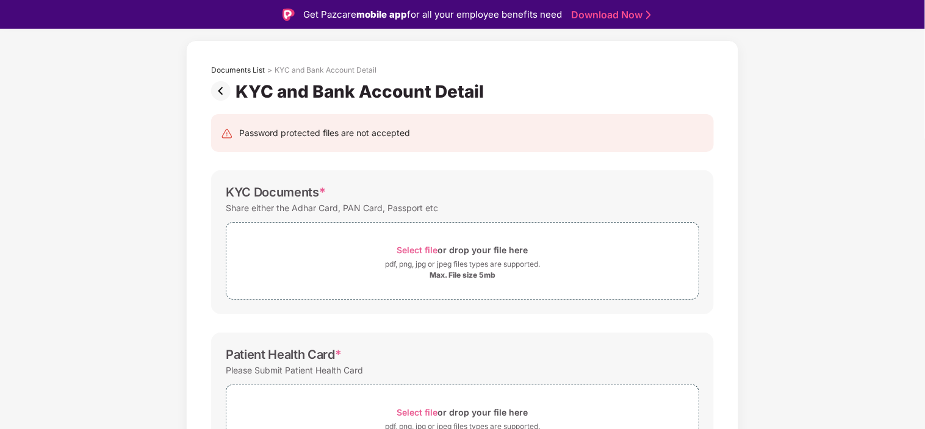
scroll to position [29, 0]
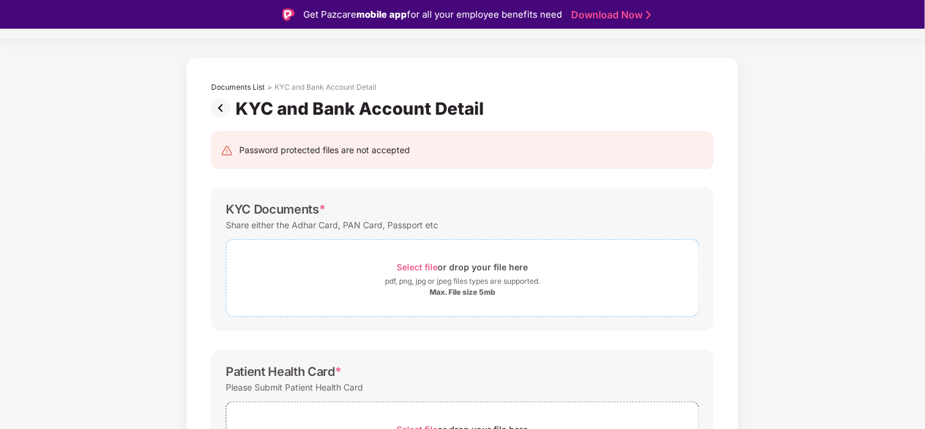
click at [411, 265] on span "Select file" at bounding box center [417, 267] width 41 height 10
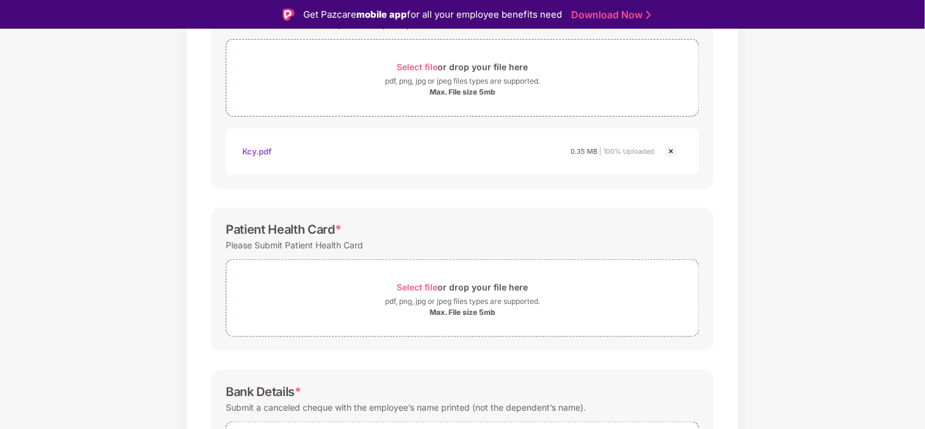
scroll to position [233, 0]
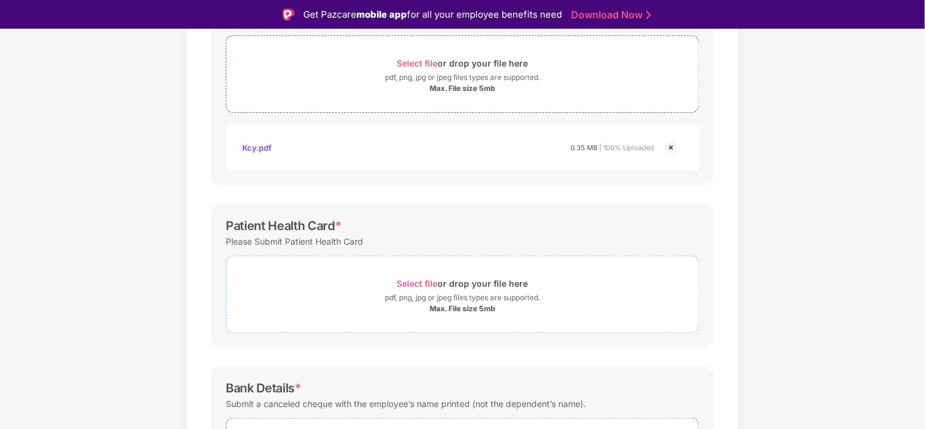
click at [414, 279] on span "Select file" at bounding box center [417, 283] width 41 height 10
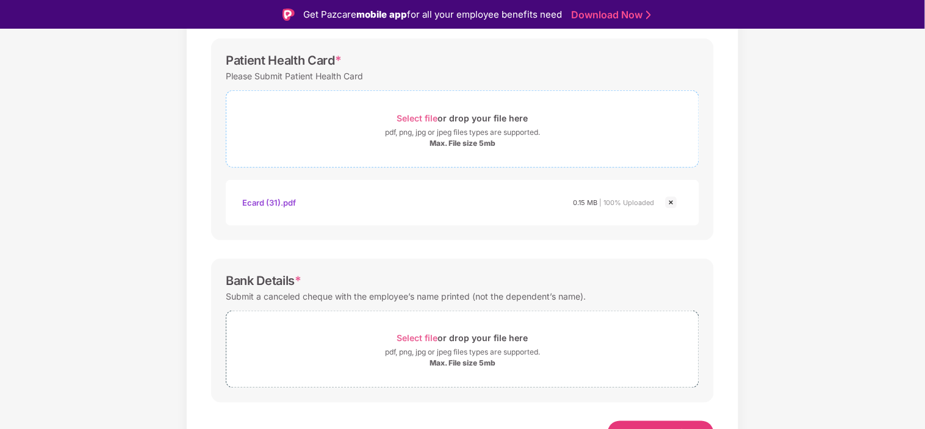
scroll to position [417, 0]
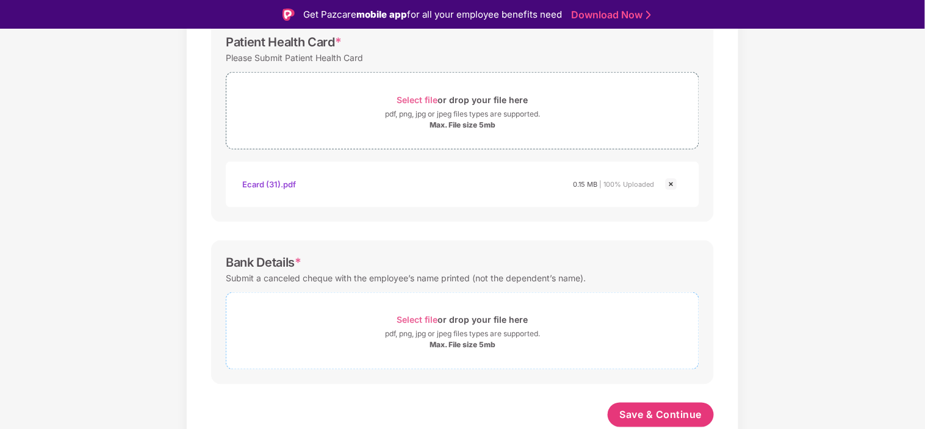
click at [425, 320] on span "Select file" at bounding box center [417, 320] width 41 height 10
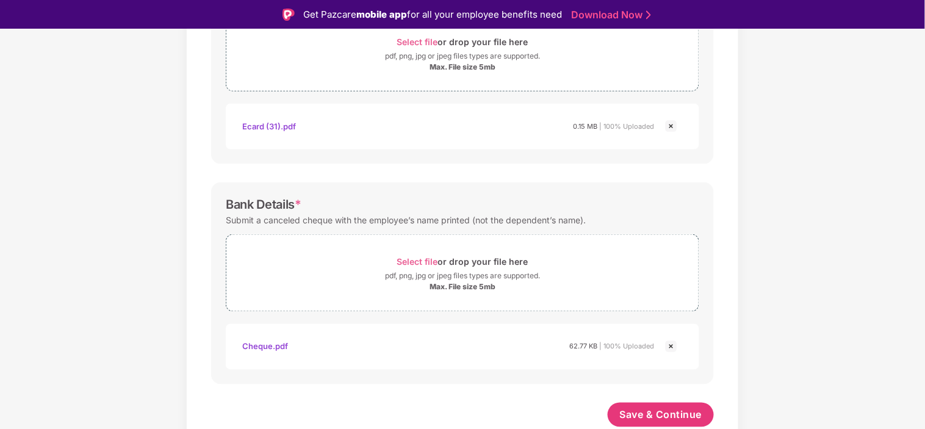
scroll to position [474, 0]
click at [649, 421] on span "Save & Continue" at bounding box center [661, 415] width 82 height 13
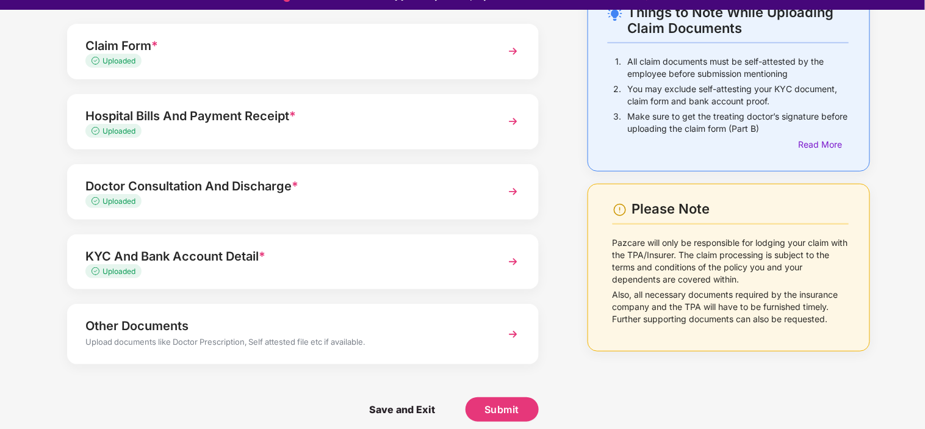
scroll to position [29, 0]
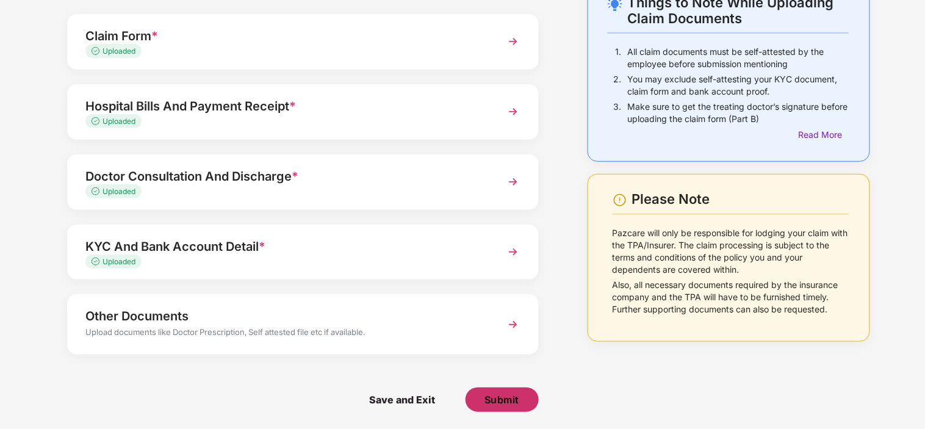
click at [495, 391] on button "Submit" at bounding box center [502, 399] width 73 height 24
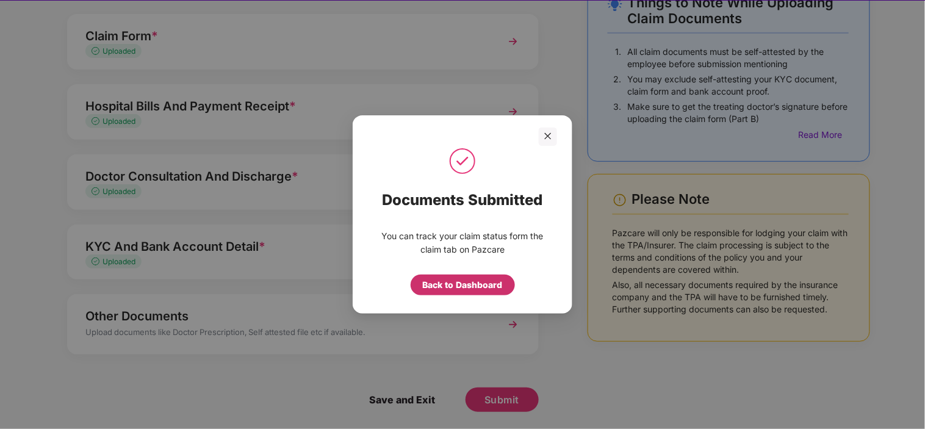
click at [448, 287] on div "Back to Dashboard" at bounding box center [463, 284] width 80 height 13
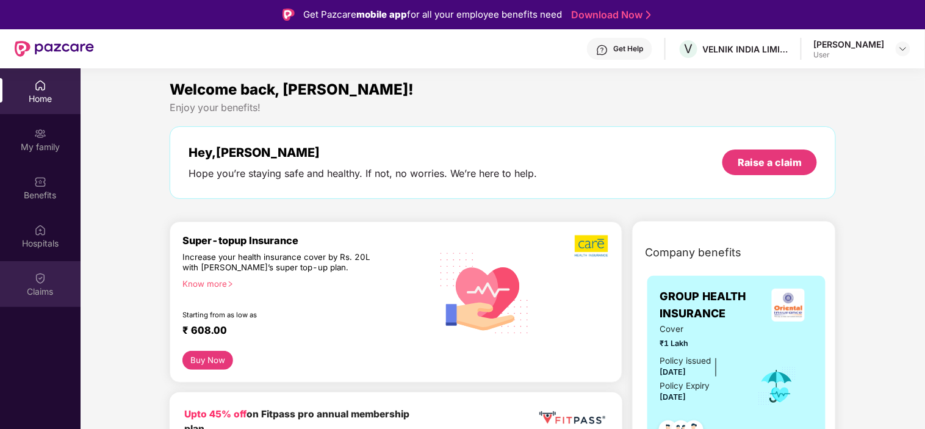
click at [45, 281] on img at bounding box center [40, 278] width 12 height 12
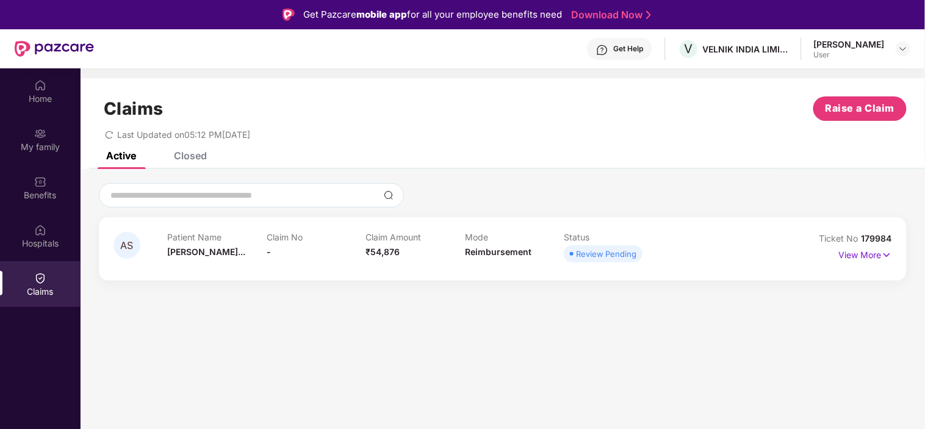
click at [194, 154] on div "Closed" at bounding box center [190, 155] width 33 height 12
click at [112, 155] on div "Active" at bounding box center [121, 155] width 30 height 12
click at [196, 157] on div "Closed" at bounding box center [190, 155] width 33 height 12
click at [123, 155] on div "Active" at bounding box center [121, 155] width 30 height 12
click at [865, 256] on p "View More" at bounding box center [865, 253] width 53 height 16
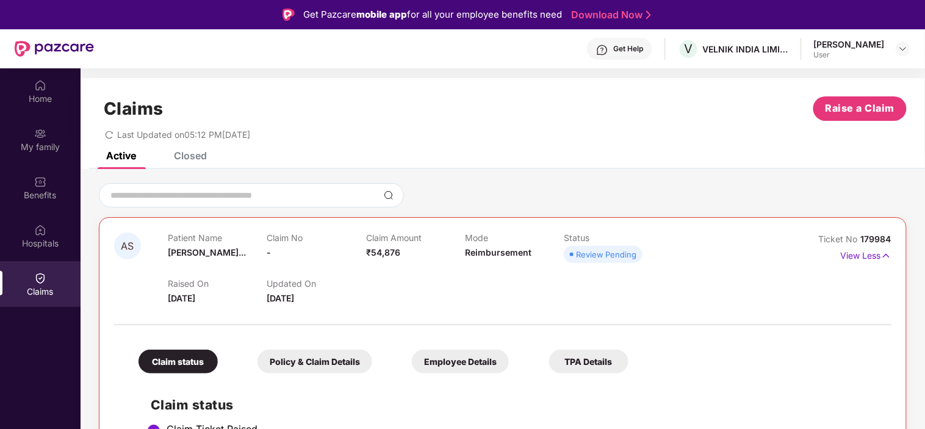
click at [177, 149] on div "Claims Raise a Claim Last Updated on 05:12 PM[DATE]" at bounding box center [503, 115] width 844 height 74
click at [182, 154] on div "Closed" at bounding box center [190, 155] width 33 height 12
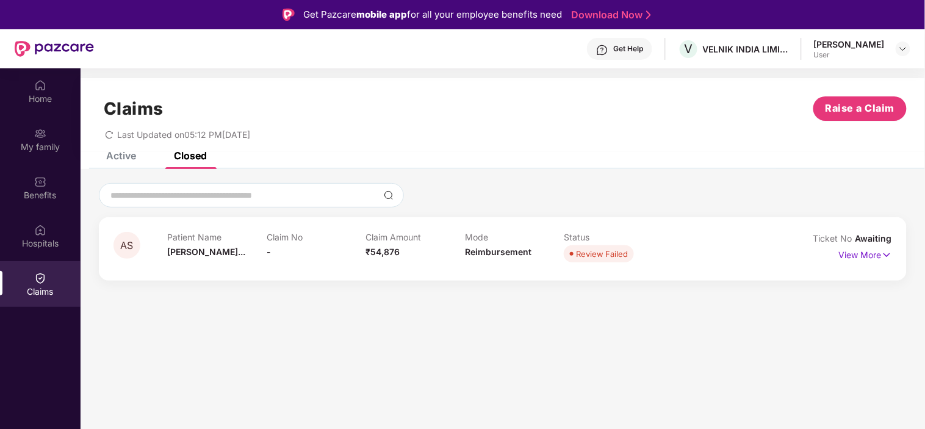
click at [131, 156] on div "Active" at bounding box center [121, 155] width 30 height 12
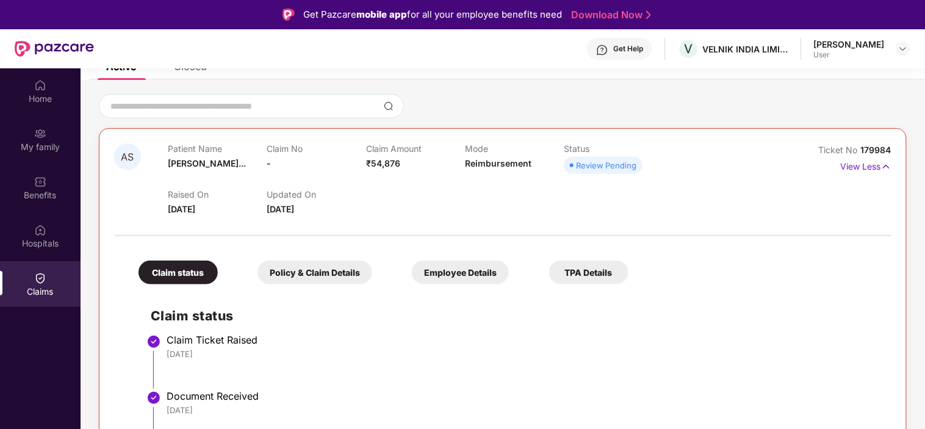
scroll to position [99, 0]
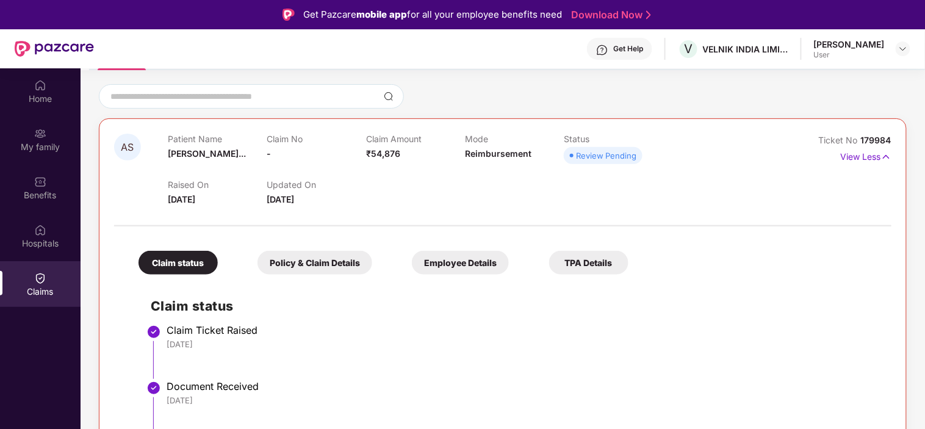
click at [179, 261] on div "Claim status" at bounding box center [177, 263] width 79 height 24
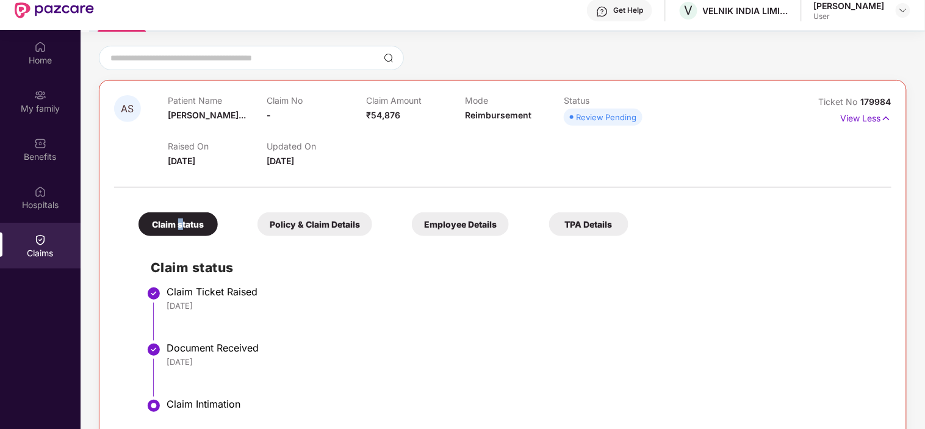
scroll to position [68, 0]
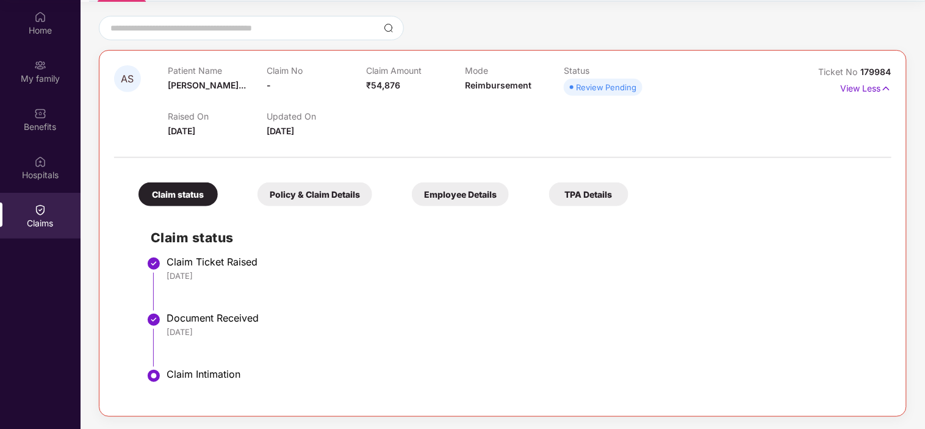
click at [354, 305] on li "Claim Ticket Raised [DATE]" at bounding box center [515, 288] width 728 height 56
click at [328, 195] on div "Policy & Claim Details" at bounding box center [314, 194] width 115 height 24
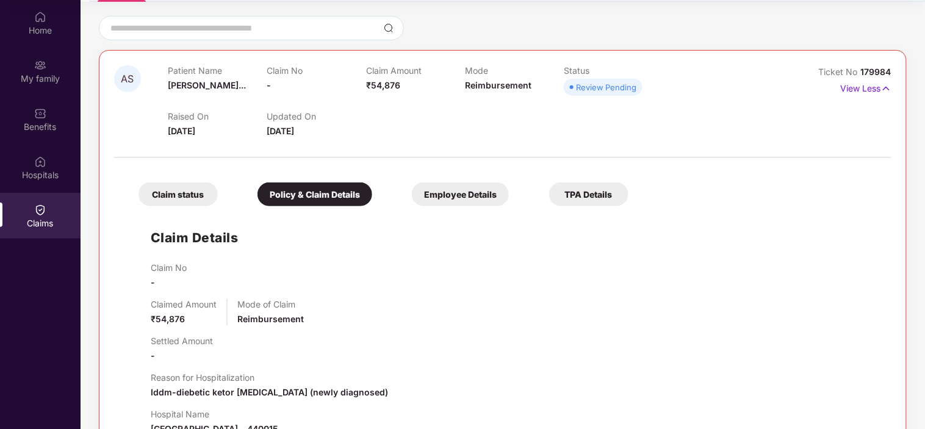
click at [458, 197] on div "Employee Details" at bounding box center [460, 194] width 97 height 24
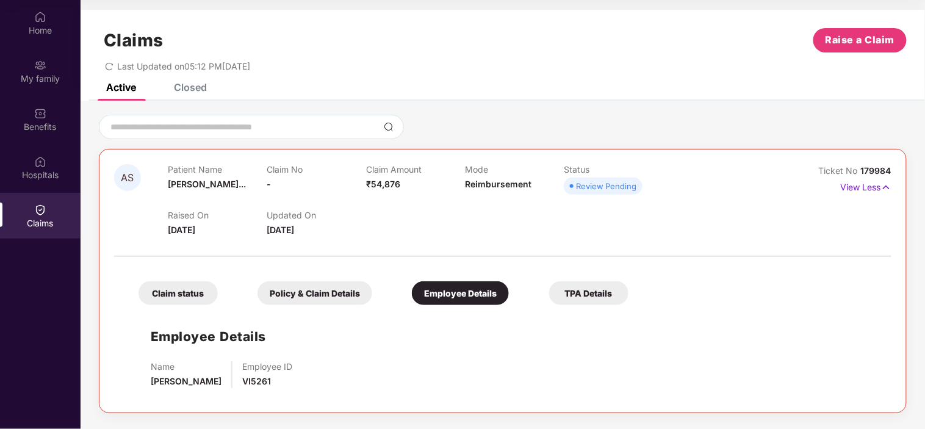
scroll to position [0, 0]
click at [175, 291] on div "Claim status" at bounding box center [177, 293] width 79 height 24
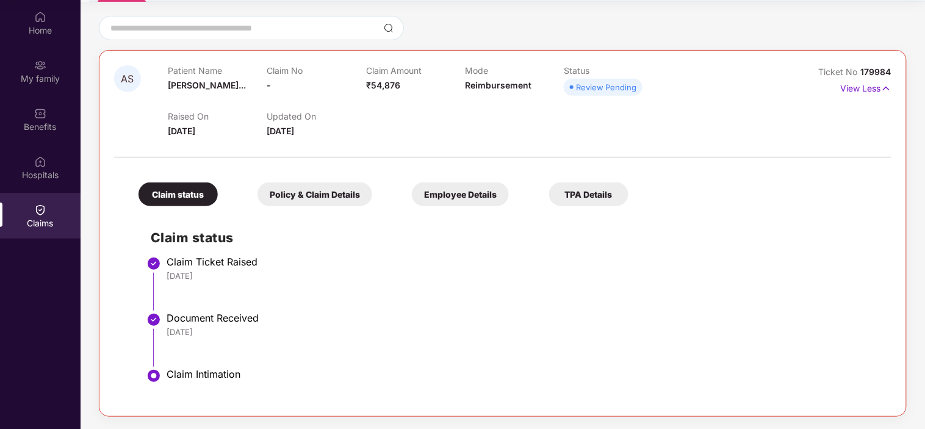
click at [605, 198] on div "TPA Details" at bounding box center [588, 194] width 79 height 24
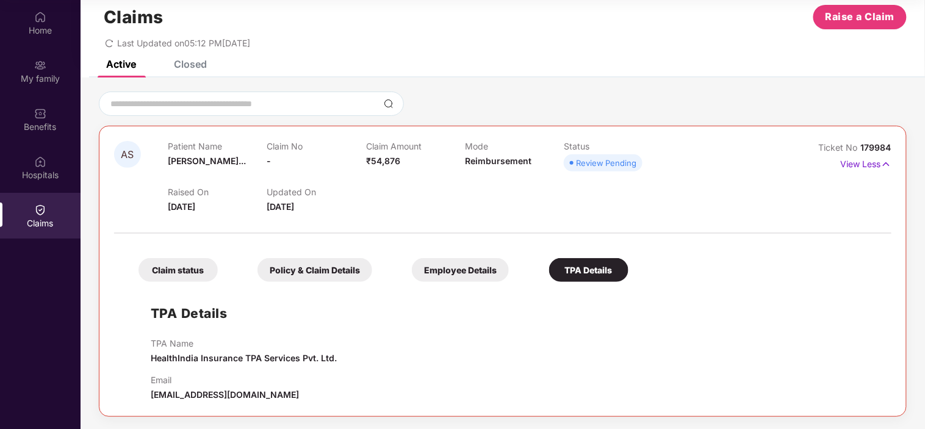
scroll to position [23, 0]
click at [466, 277] on div "Employee Details" at bounding box center [460, 270] width 97 height 24
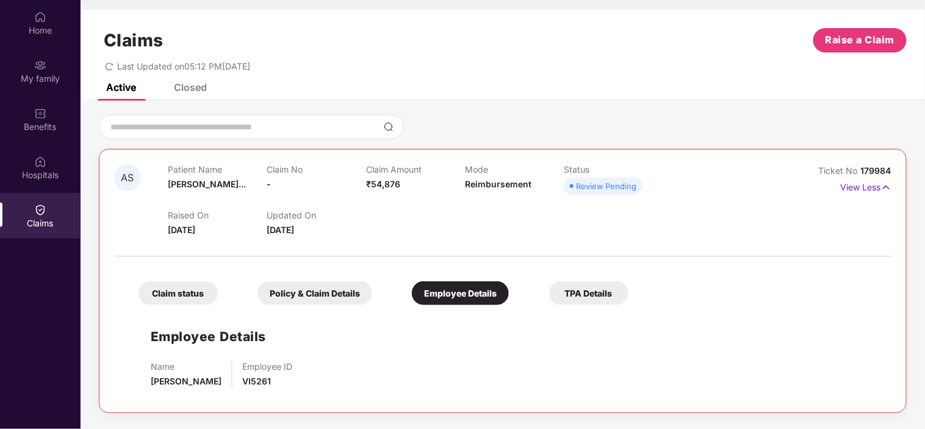
click at [309, 292] on div "Policy & Claim Details" at bounding box center [314, 293] width 115 height 24
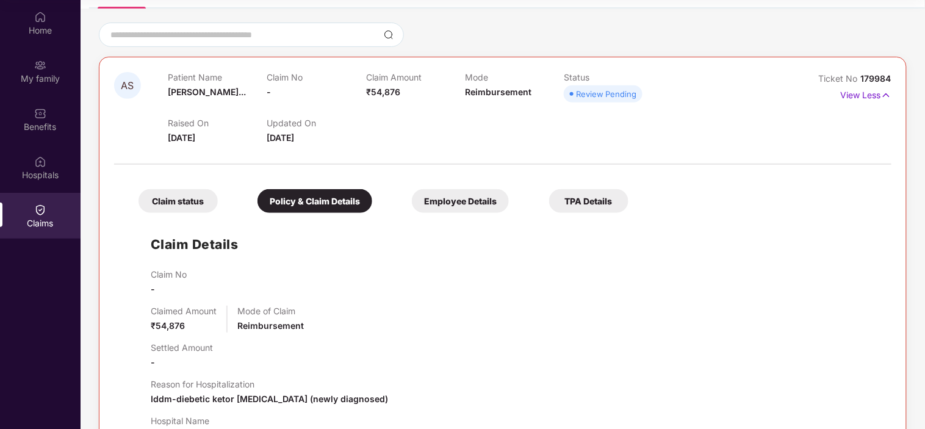
scroll to position [261, 0]
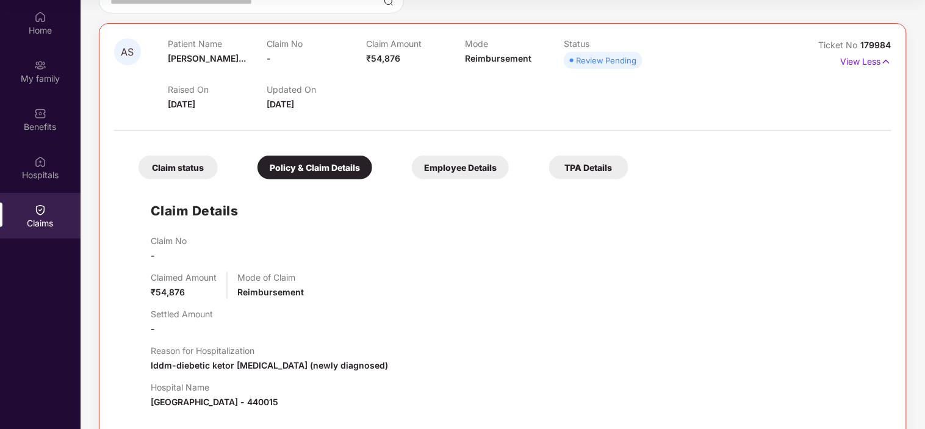
click at [192, 168] on div "Claim status" at bounding box center [177, 168] width 79 height 24
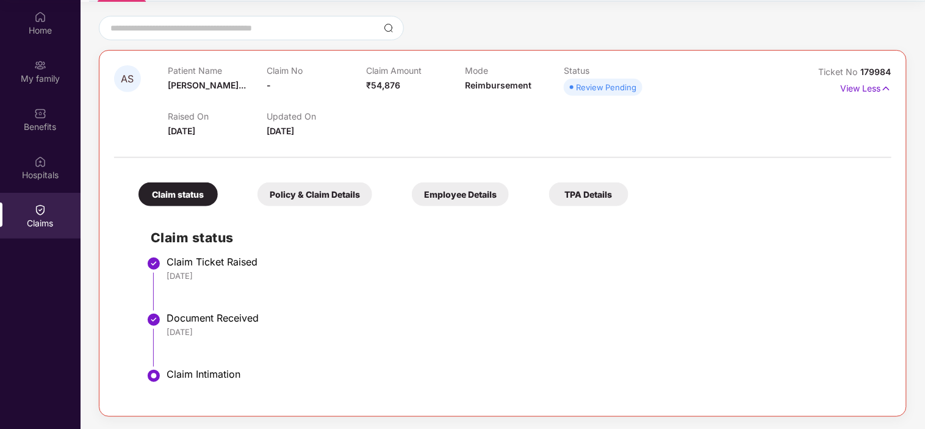
scroll to position [99, 0]
click at [334, 198] on div "Policy & Claim Details" at bounding box center [314, 194] width 115 height 24
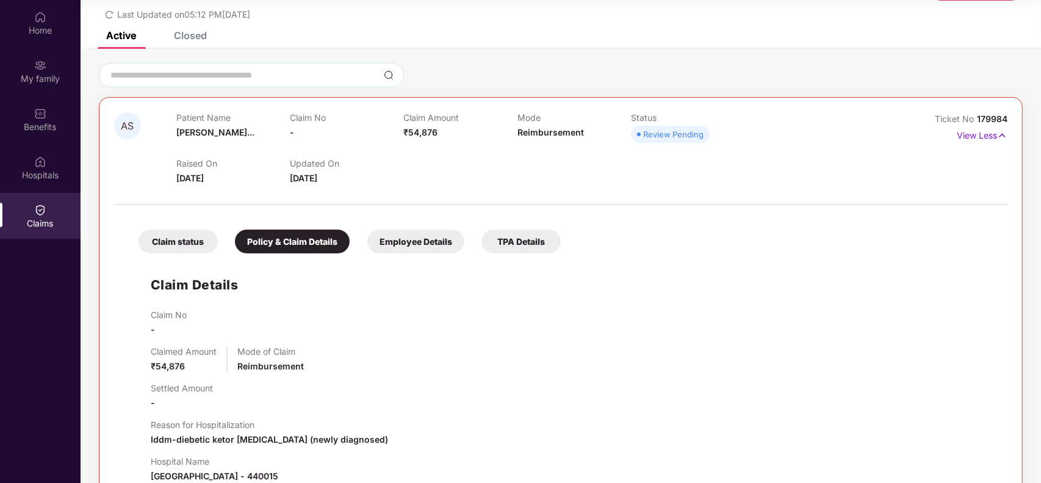
scroll to position [0, 0]
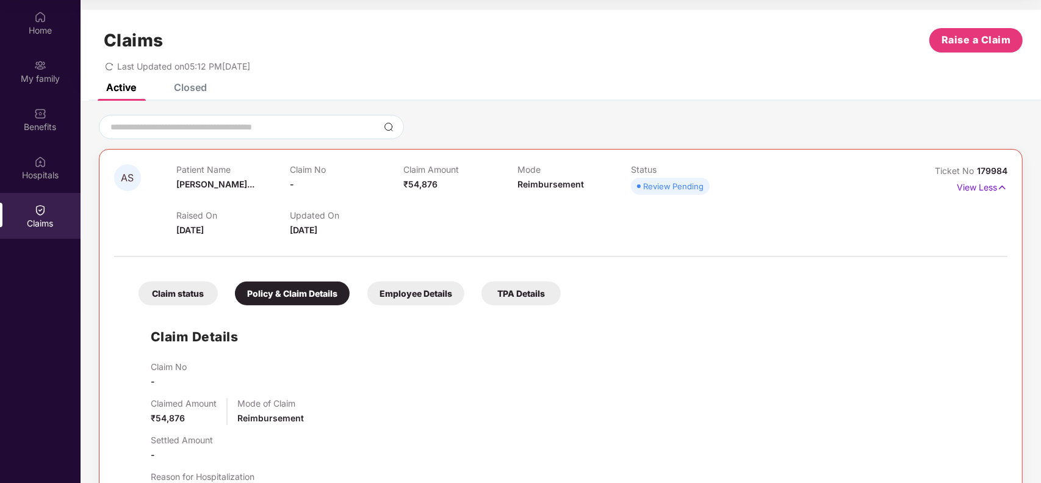
click at [196, 289] on div "Claim status" at bounding box center [177, 293] width 79 height 24
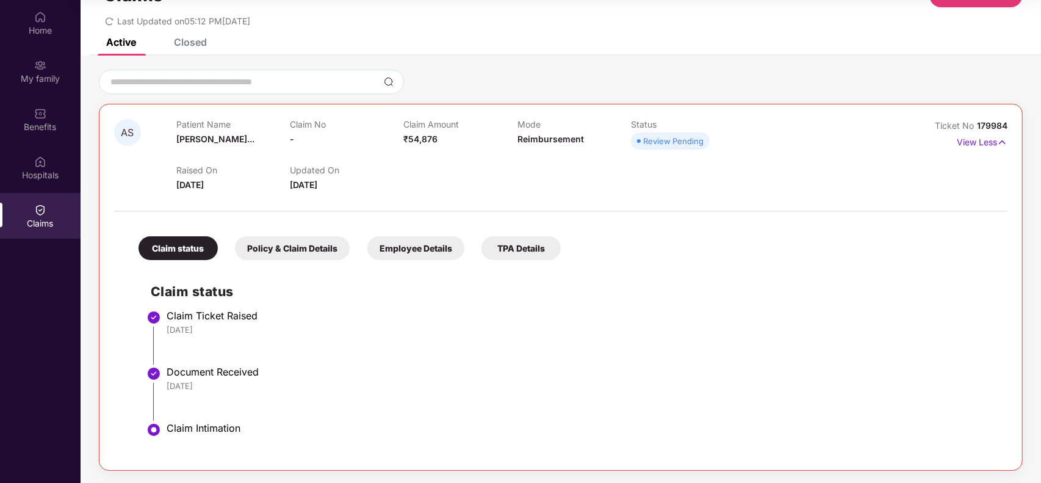
scroll to position [46, 0]
click at [41, 215] on div "Claims" at bounding box center [40, 216] width 81 height 46
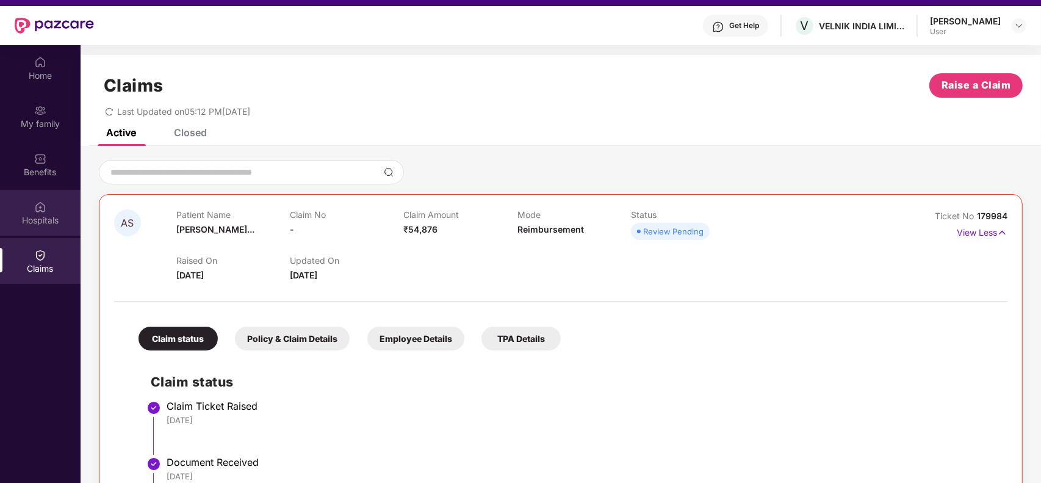
scroll to position [0, 0]
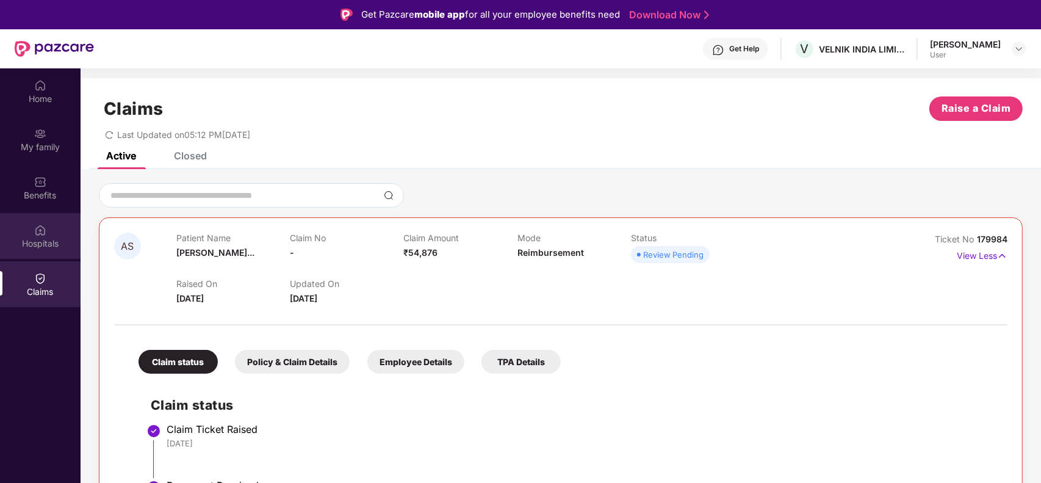
click at [47, 217] on div "Hospitals" at bounding box center [40, 236] width 81 height 46
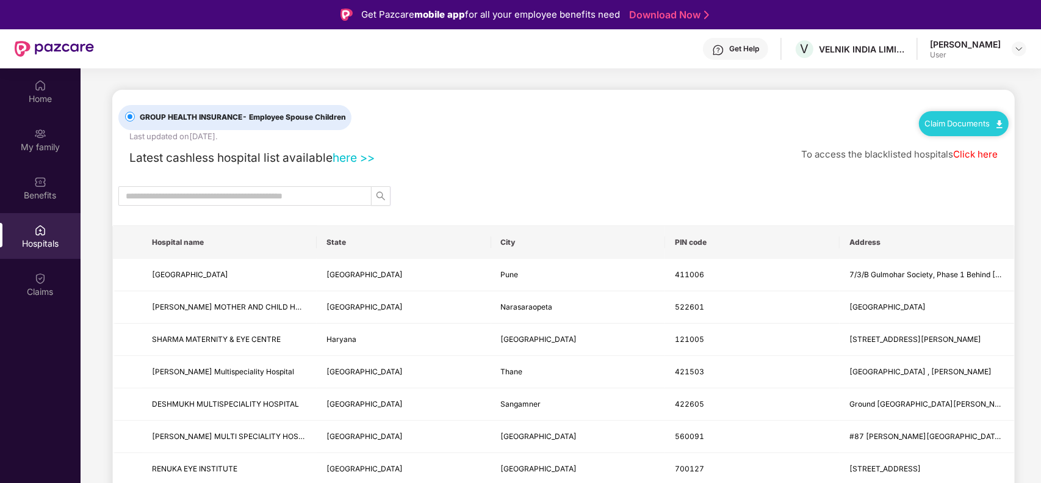
click at [924, 129] on div "Claim Documents" at bounding box center [964, 123] width 90 height 24
click at [924, 121] on link "Claim Documents" at bounding box center [963, 123] width 77 height 10
drag, startPoint x: 742, startPoint y: 144, endPoint x: 697, endPoint y: 149, distance: 45.5
click at [741, 144] on div "Latest cashless hospital list available here >> To access the blacklisted hospi…" at bounding box center [563, 154] width 890 height 24
click at [50, 200] on div "Benefits" at bounding box center [40, 195] width 81 height 12
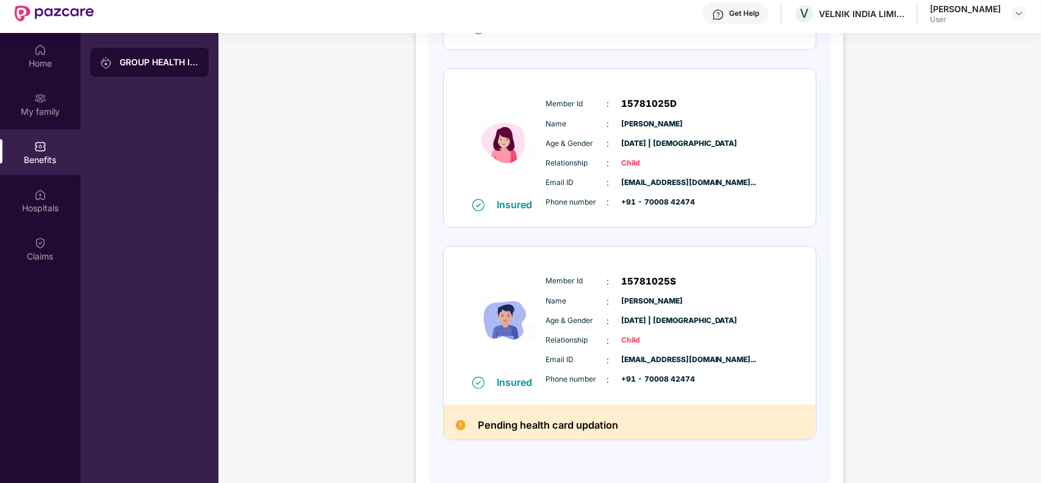
scroll to position [68, 0]
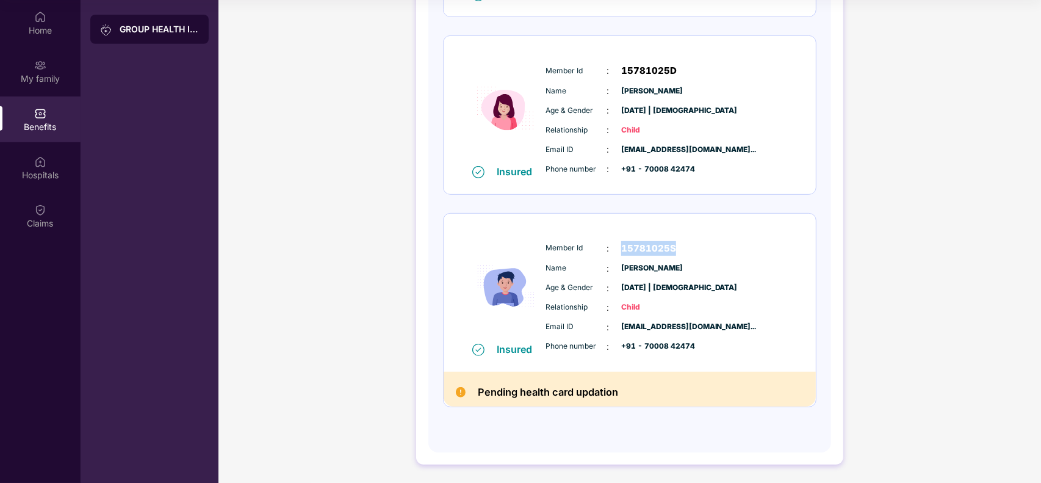
drag, startPoint x: 620, startPoint y: 245, endPoint x: 689, endPoint y: 250, distance: 69.7
click at [689, 250] on div "Member Id : 15781025S" at bounding box center [666, 248] width 242 height 15
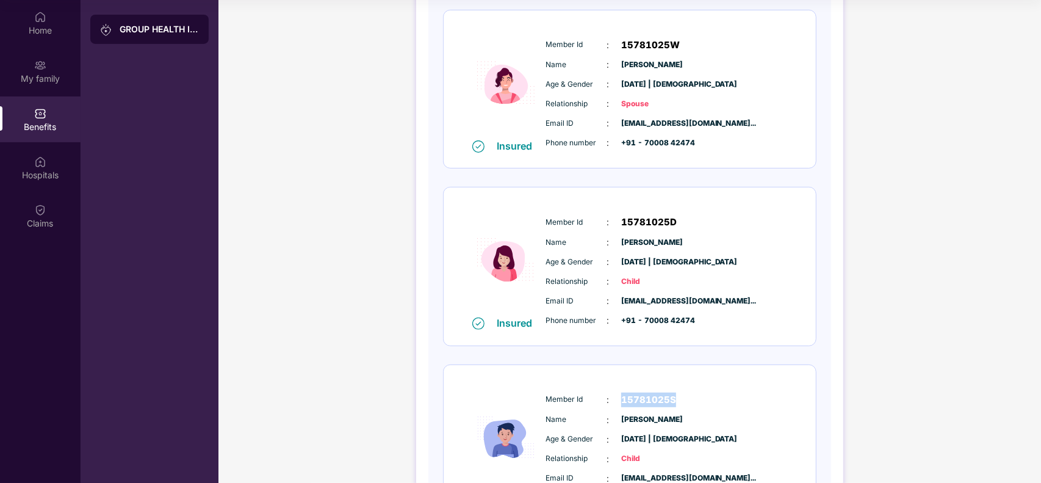
click at [661, 376] on div "Insured Member Id : 15781025S Name : [PERSON_NAME] Age & Gender : [DATE] | [DEM…" at bounding box center [630, 444] width 372 height 158
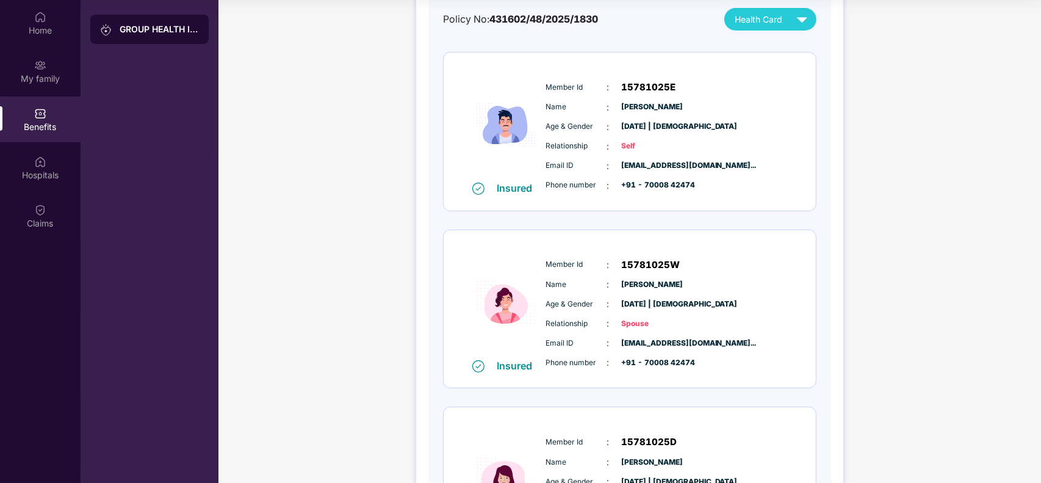
scroll to position [120, 0]
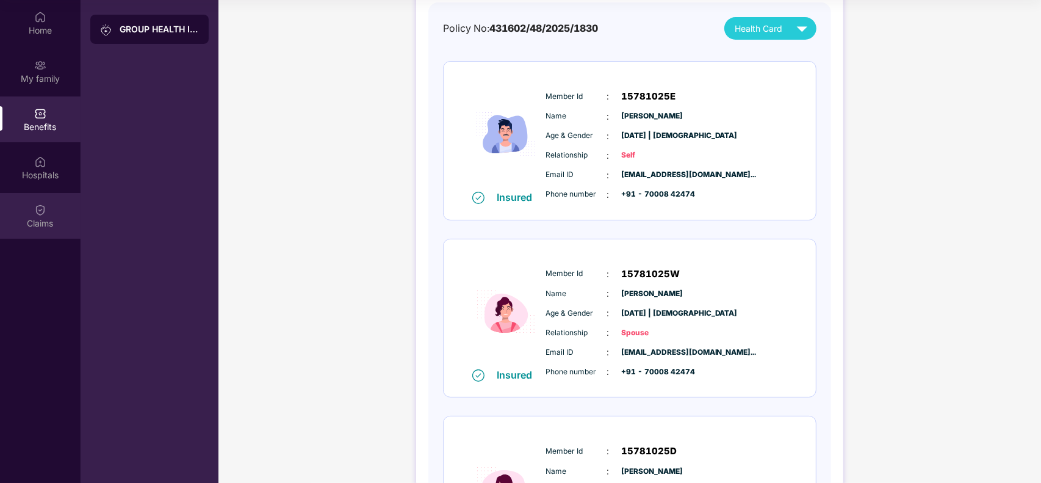
click at [44, 205] on img at bounding box center [40, 210] width 12 height 12
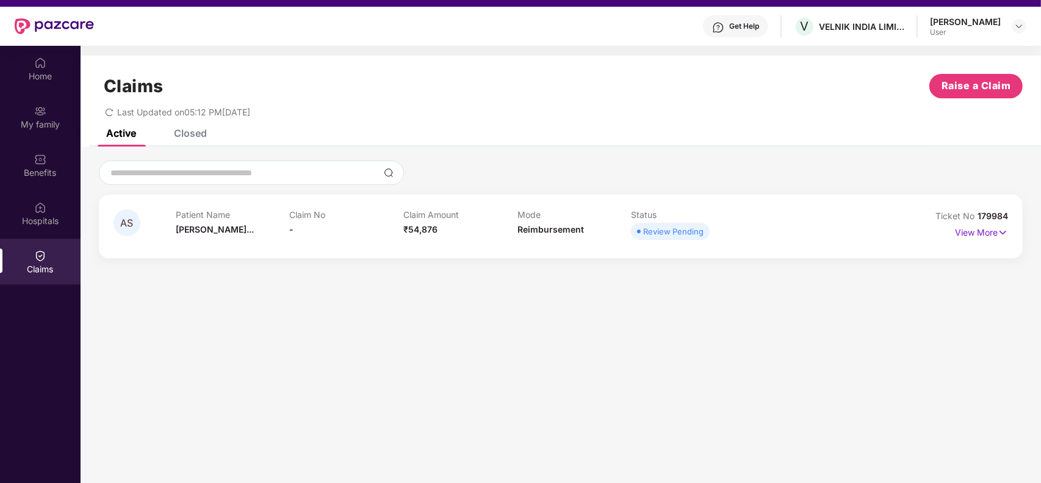
scroll to position [0, 0]
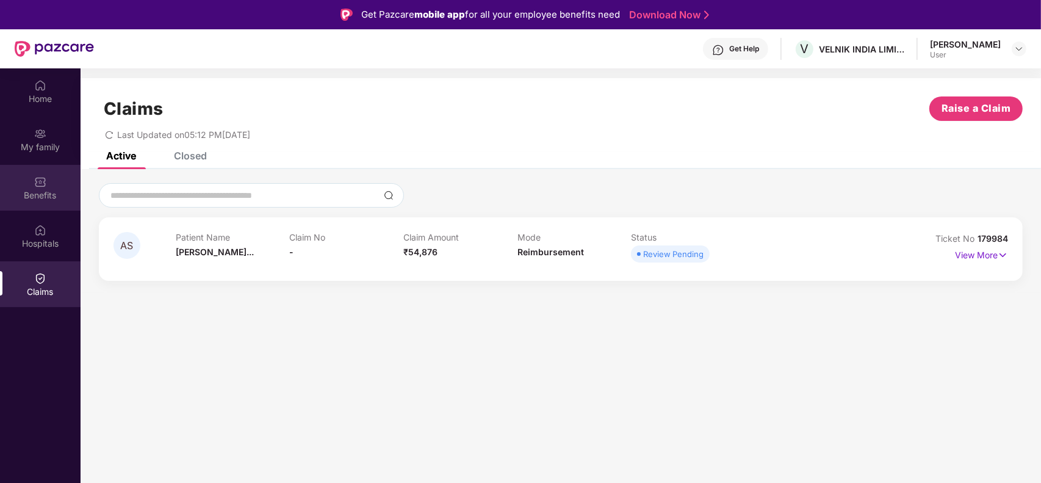
click at [31, 190] on div "Benefits" at bounding box center [40, 195] width 81 height 12
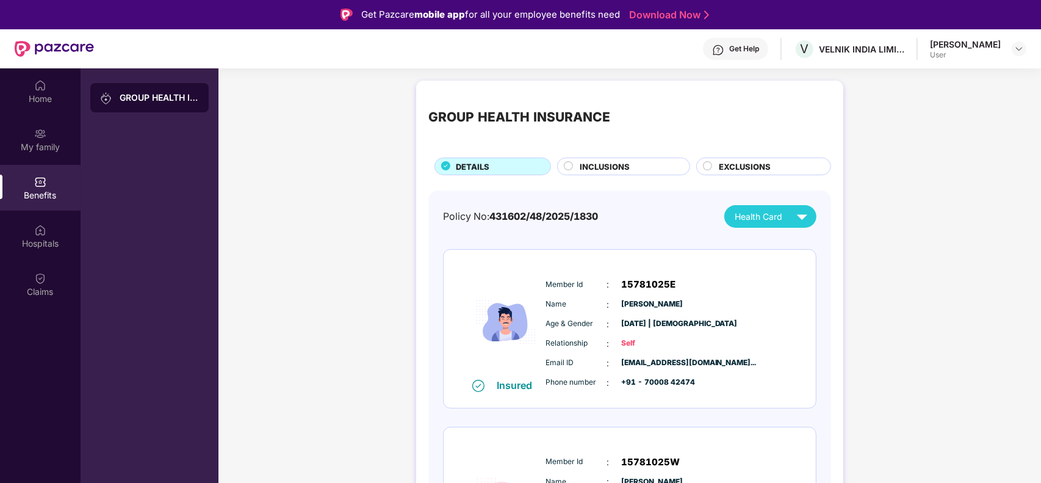
click at [741, 171] on span "EXCLUSIONS" at bounding box center [745, 166] width 52 height 12
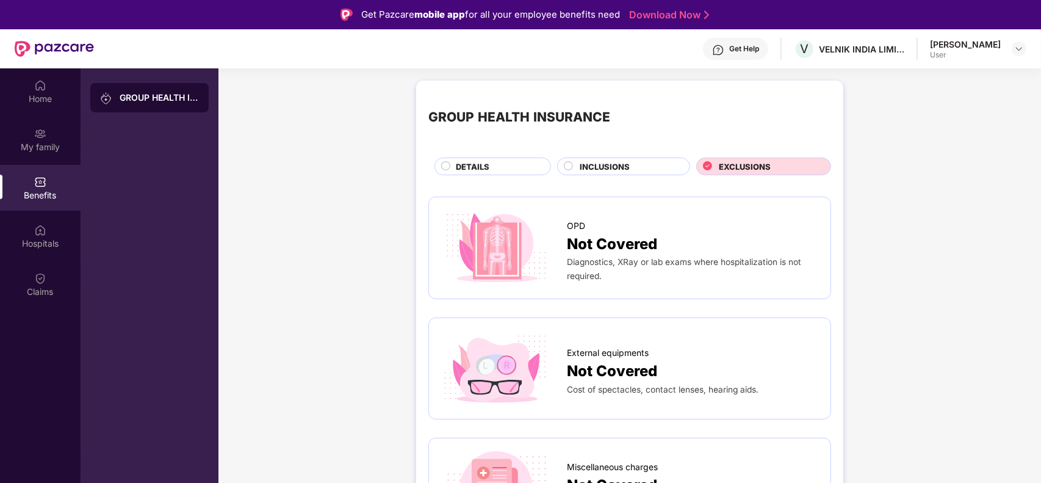
click at [639, 165] on div "INCLUSIONS" at bounding box center [629, 167] width 110 height 14
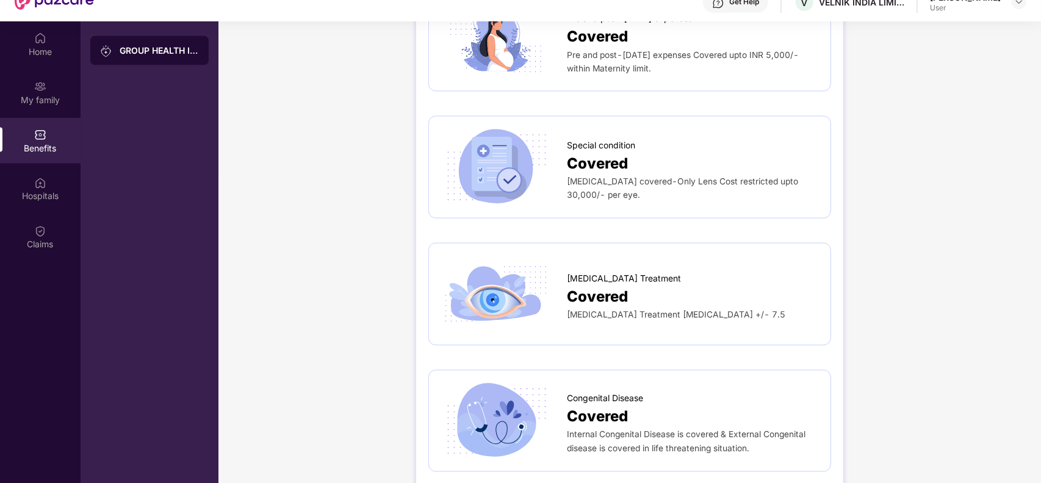
scroll to position [68, 0]
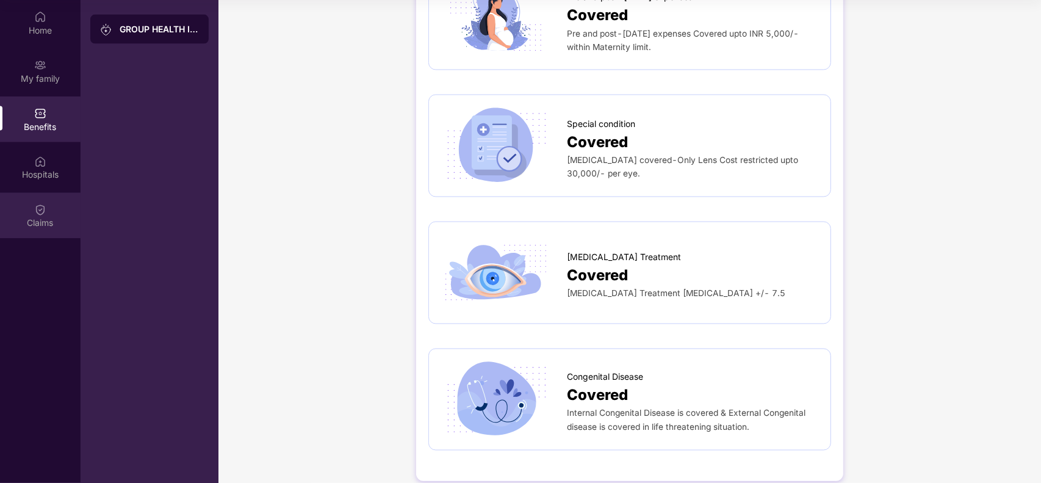
click at [31, 205] on div "Claims" at bounding box center [40, 216] width 81 height 46
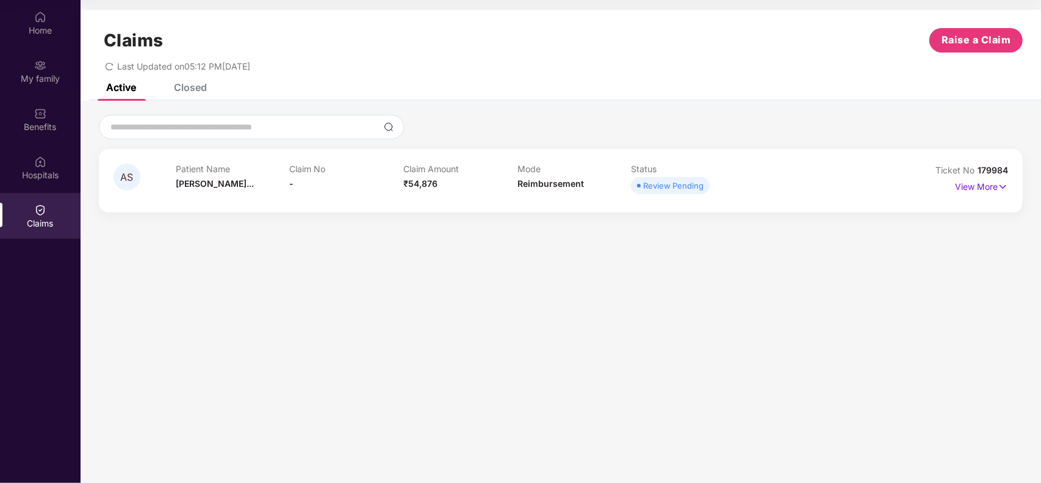
click at [193, 90] on div "Closed" at bounding box center [190, 87] width 33 height 12
click at [123, 86] on div "Active" at bounding box center [121, 87] width 30 height 12
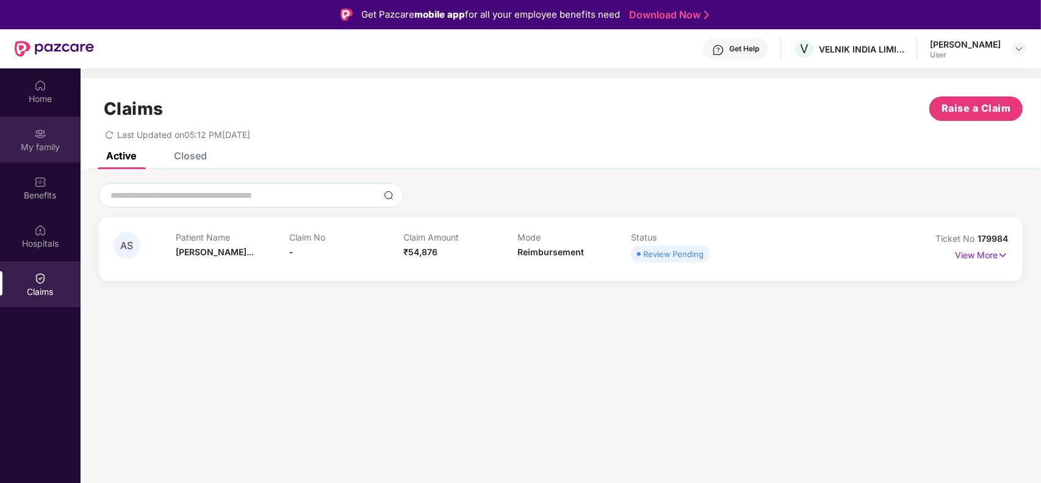
click at [48, 134] on div "My family" at bounding box center [40, 140] width 81 height 46
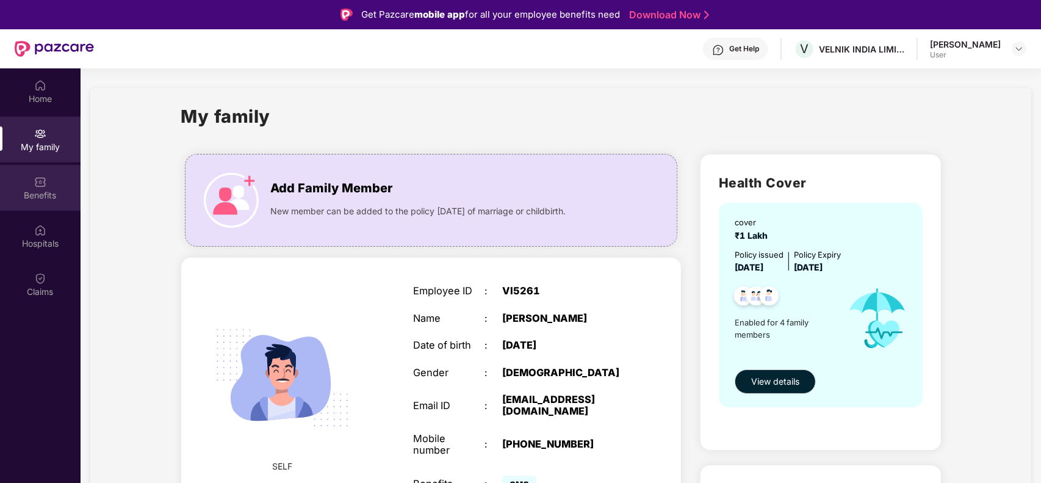
click at [21, 190] on div "Benefits" at bounding box center [40, 195] width 81 height 12
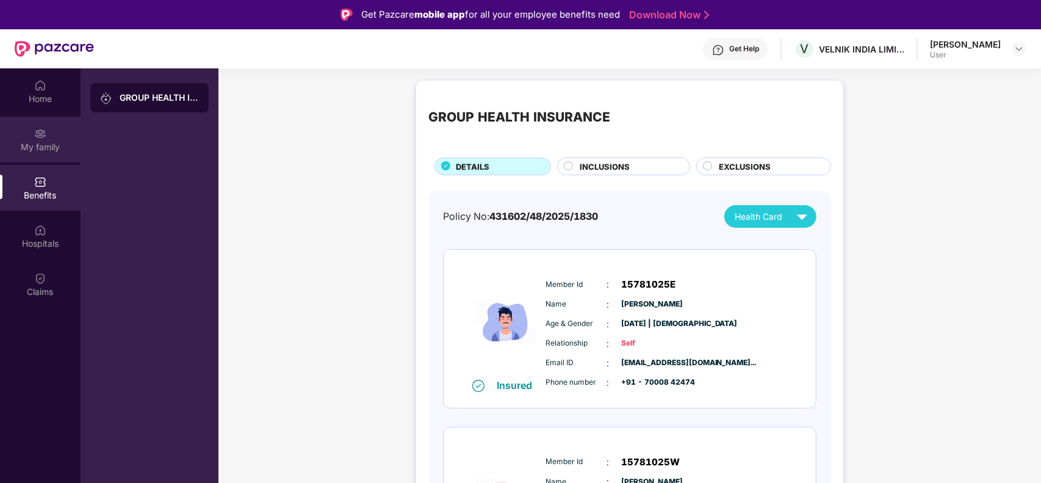
click at [28, 139] on div "My family" at bounding box center [40, 140] width 81 height 46
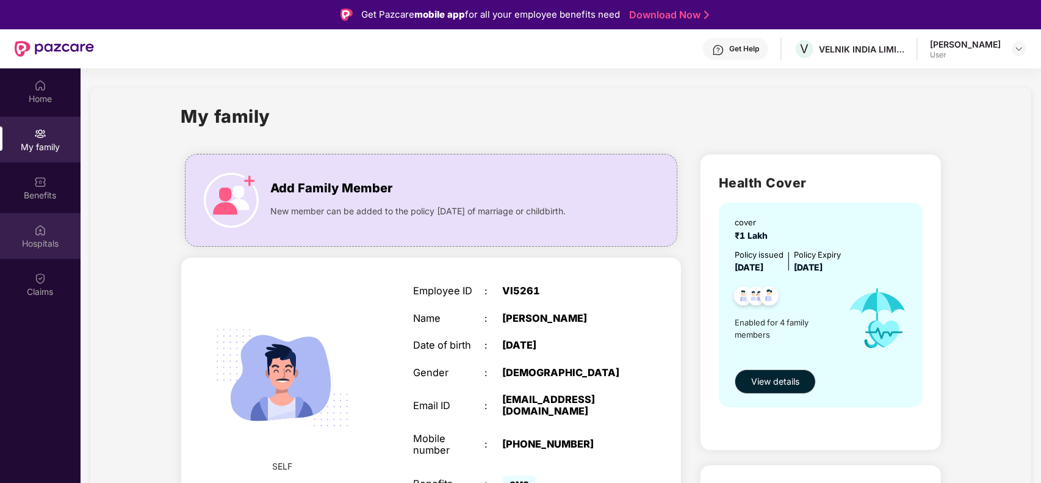
click at [35, 227] on img at bounding box center [40, 230] width 12 height 12
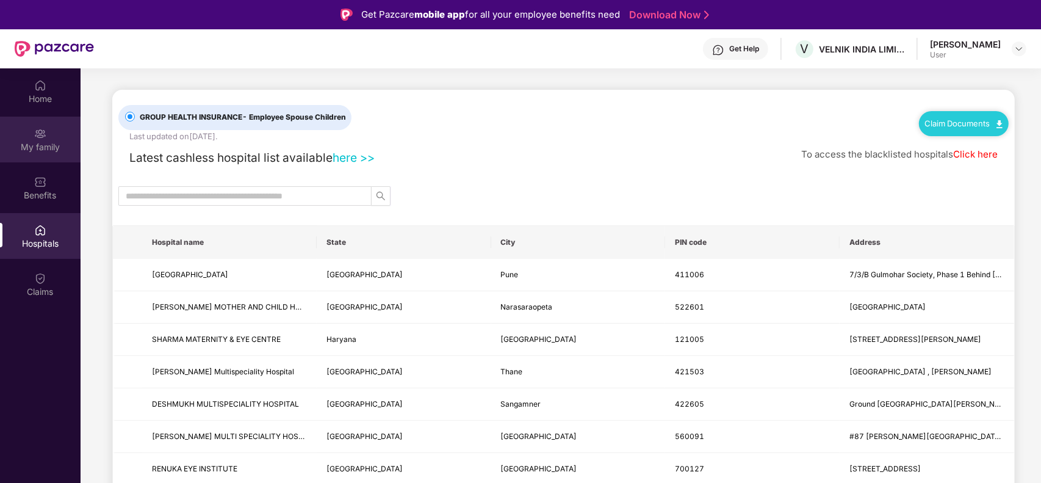
click at [37, 135] on img at bounding box center [40, 134] width 12 height 12
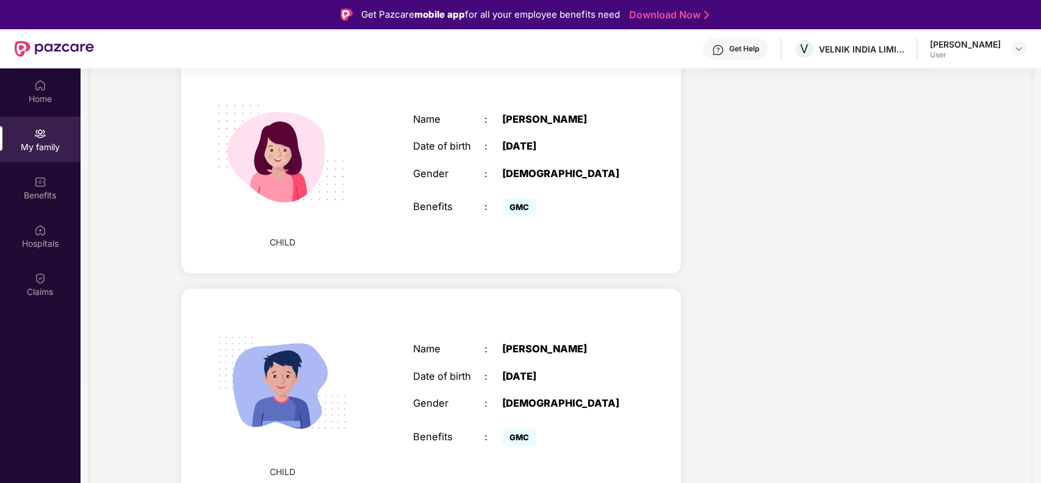
scroll to position [710, 0]
click at [45, 190] on div "Benefits" at bounding box center [40, 195] width 81 height 12
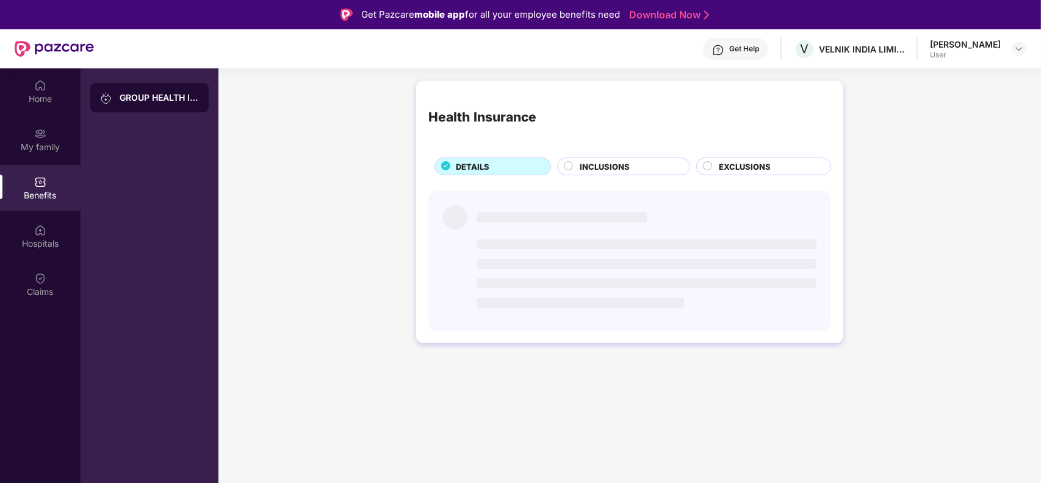
scroll to position [0, 0]
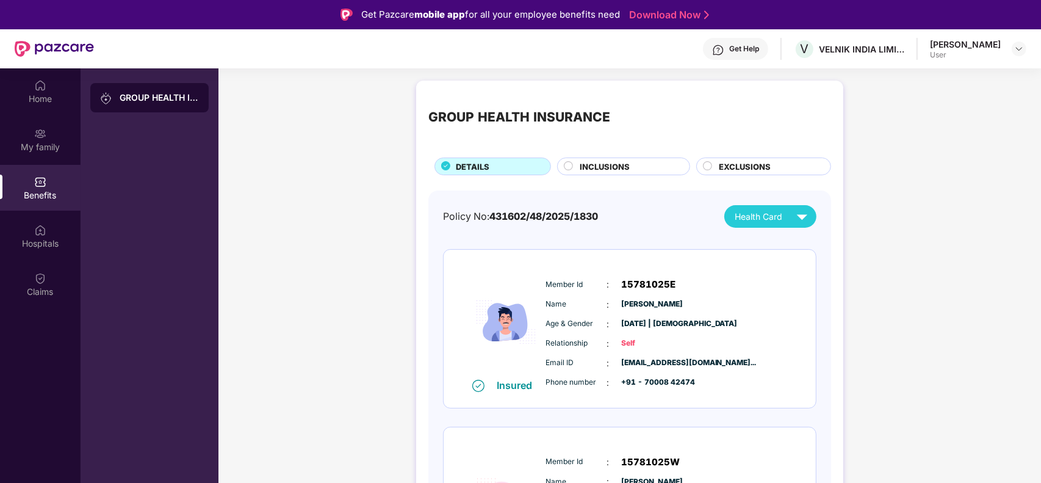
click at [924, 41] on div "[PERSON_NAME]" at bounding box center [965, 44] width 71 height 12
click at [924, 48] on img at bounding box center [1019, 49] width 10 height 10
click at [38, 190] on div "Benefits" at bounding box center [40, 195] width 81 height 12
click at [41, 242] on div "Hospitals" at bounding box center [40, 243] width 81 height 12
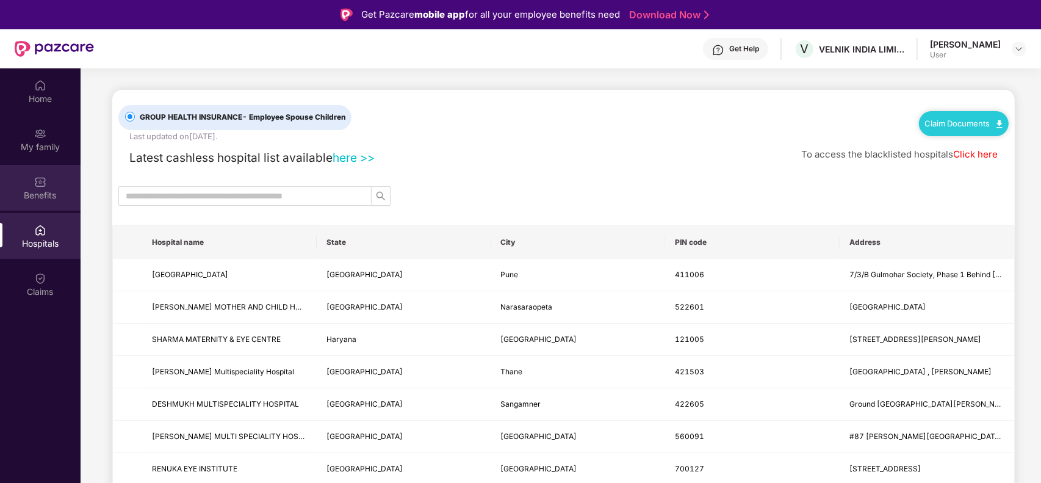
click at [38, 186] on img at bounding box center [40, 182] width 12 height 12
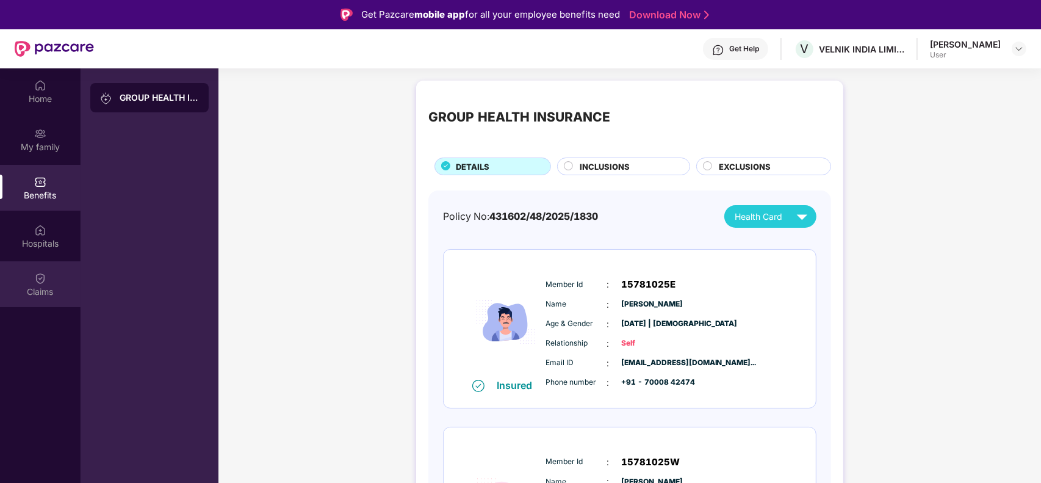
click at [49, 293] on div "Claims" at bounding box center [40, 292] width 81 height 12
